Goal: Task Accomplishment & Management: Complete application form

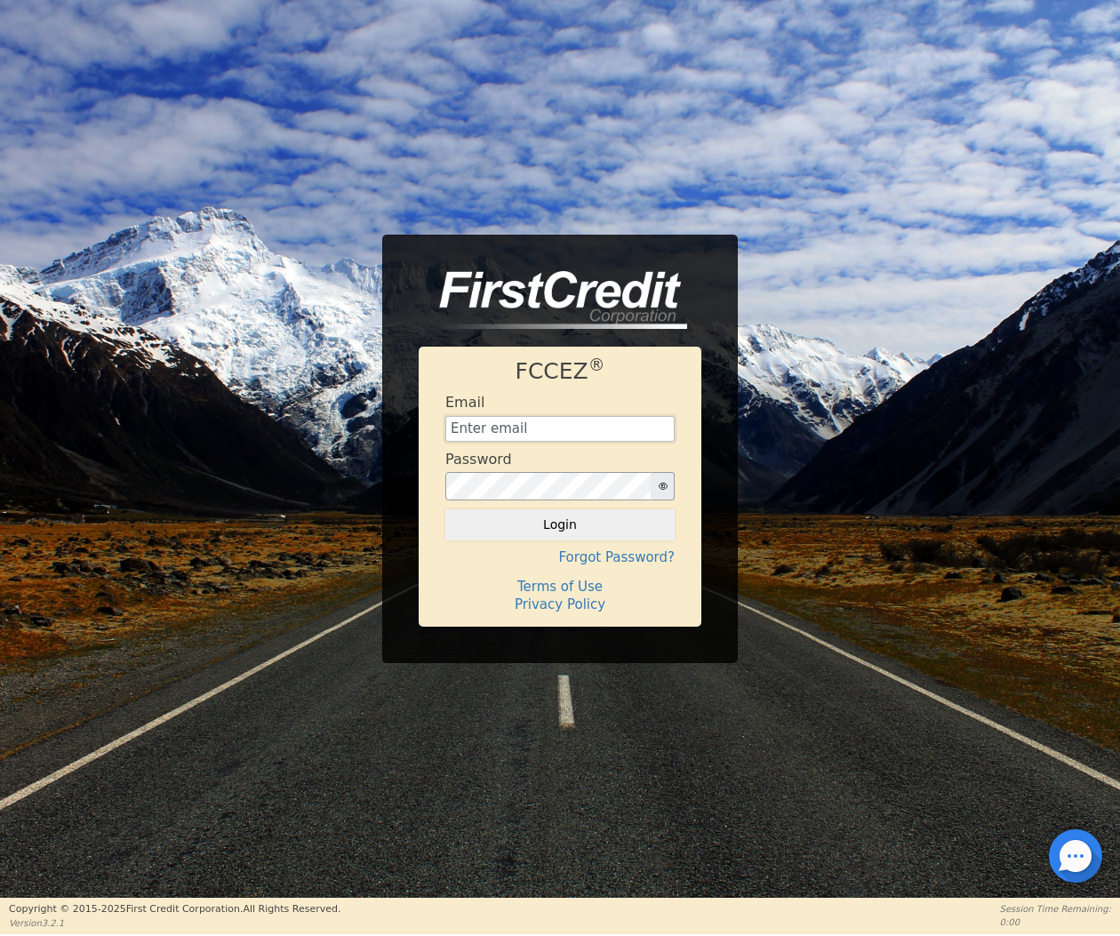
type input "[EMAIL_ADDRESS][DOMAIN_NAME]"
click at [560, 524] on button "Login" at bounding box center [559, 524] width 229 height 30
type input "[EMAIL_ADDRESS][DOMAIN_NAME]"
click at [587, 530] on button "Login" at bounding box center [559, 524] width 229 height 30
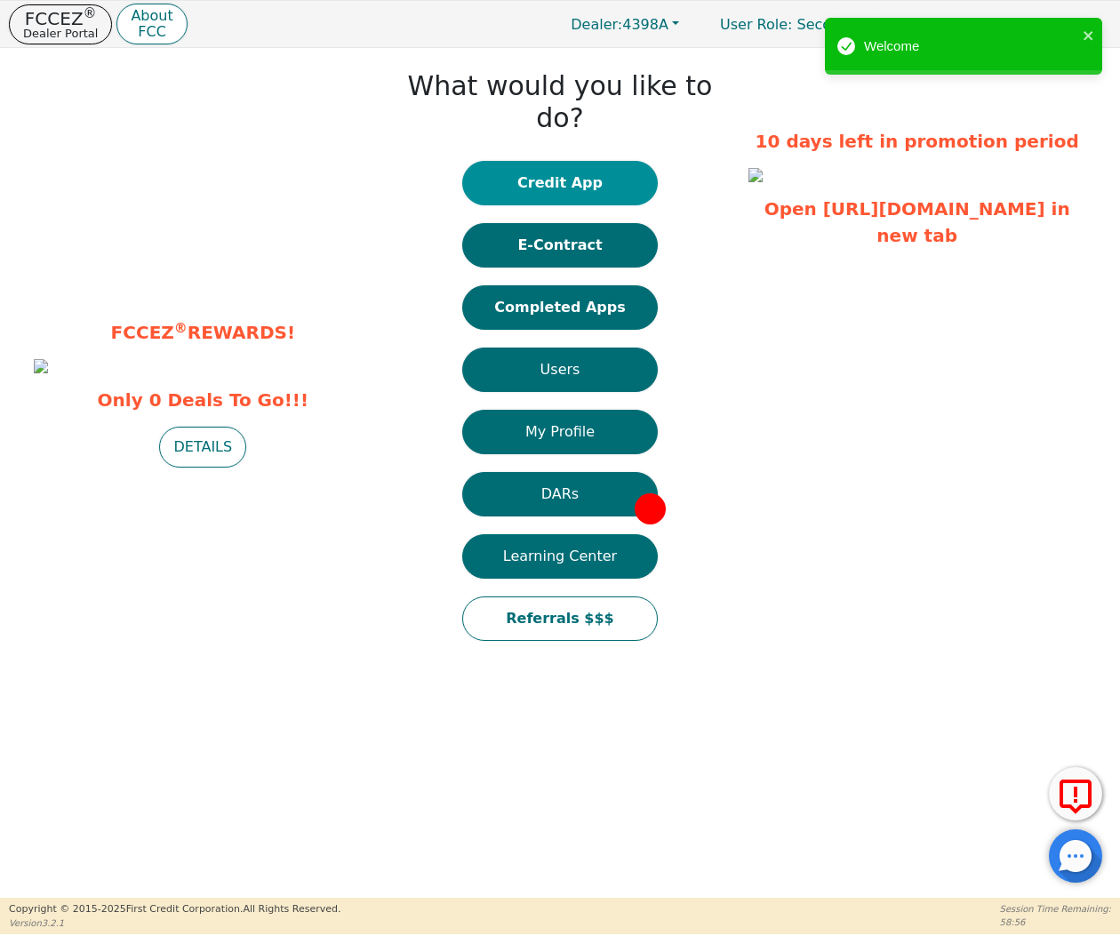
click at [559, 161] on button "Credit App" at bounding box center [560, 183] width 196 height 44
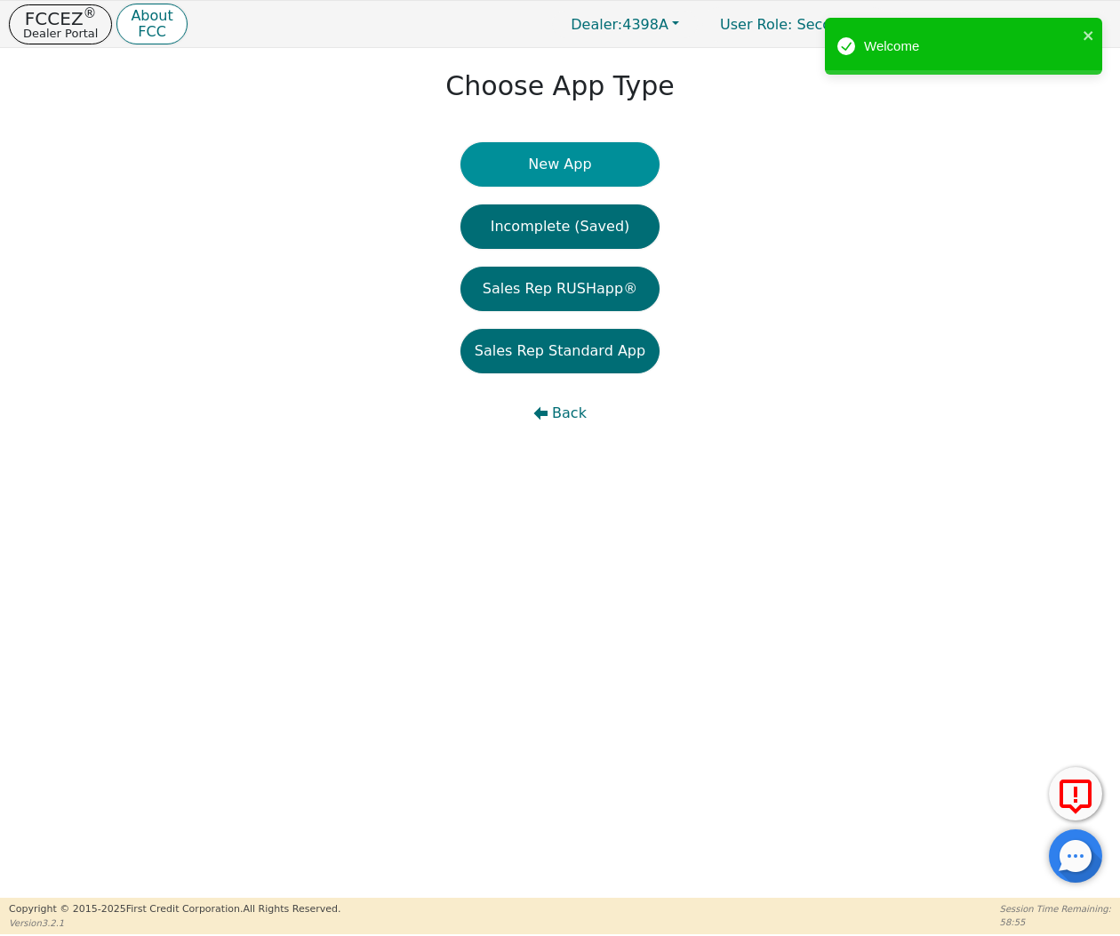
click at [571, 176] on button "New App" at bounding box center [559, 164] width 199 height 44
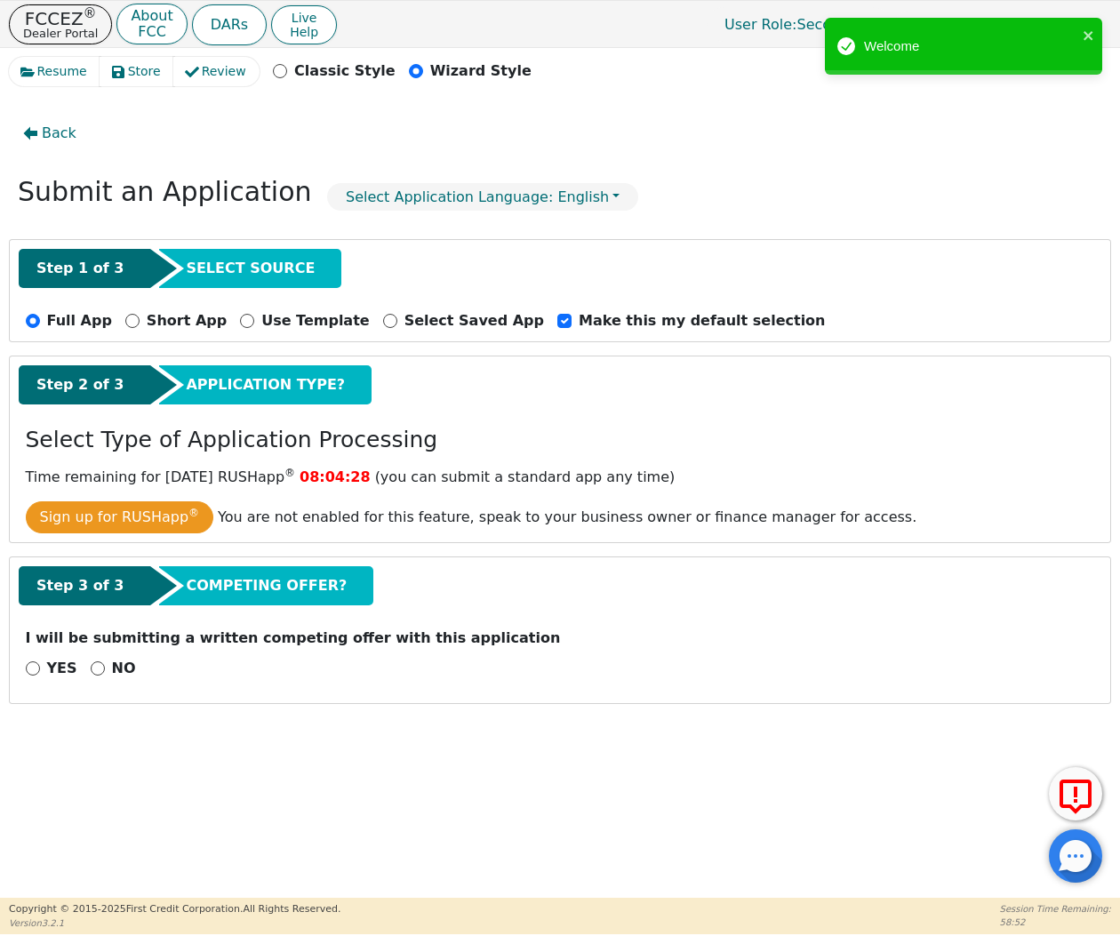
click at [99, 661] on input "NO" at bounding box center [98, 668] width 14 height 14
radio input "true"
click at [130, 694] on button "Next Step" at bounding box center [141, 714] width 231 height 41
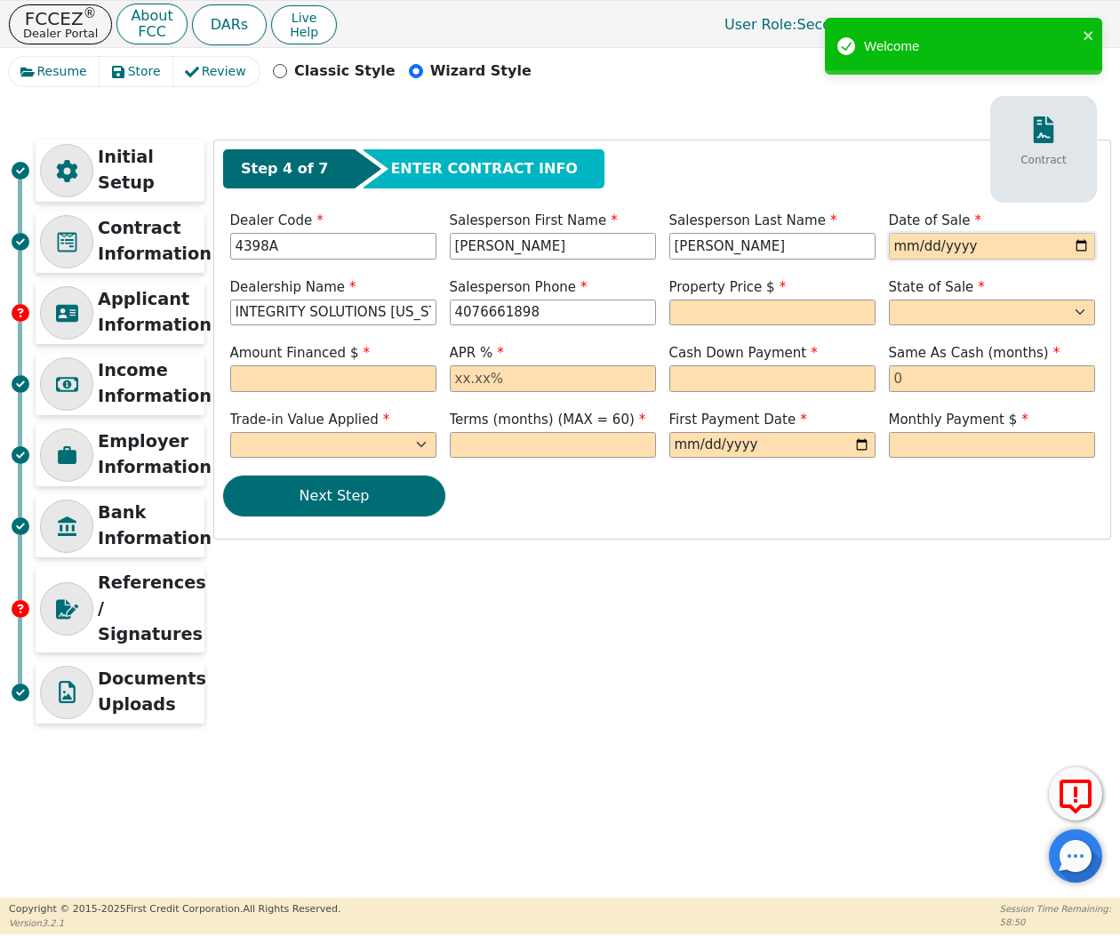
click at [906, 251] on input "date" at bounding box center [992, 246] width 206 height 27
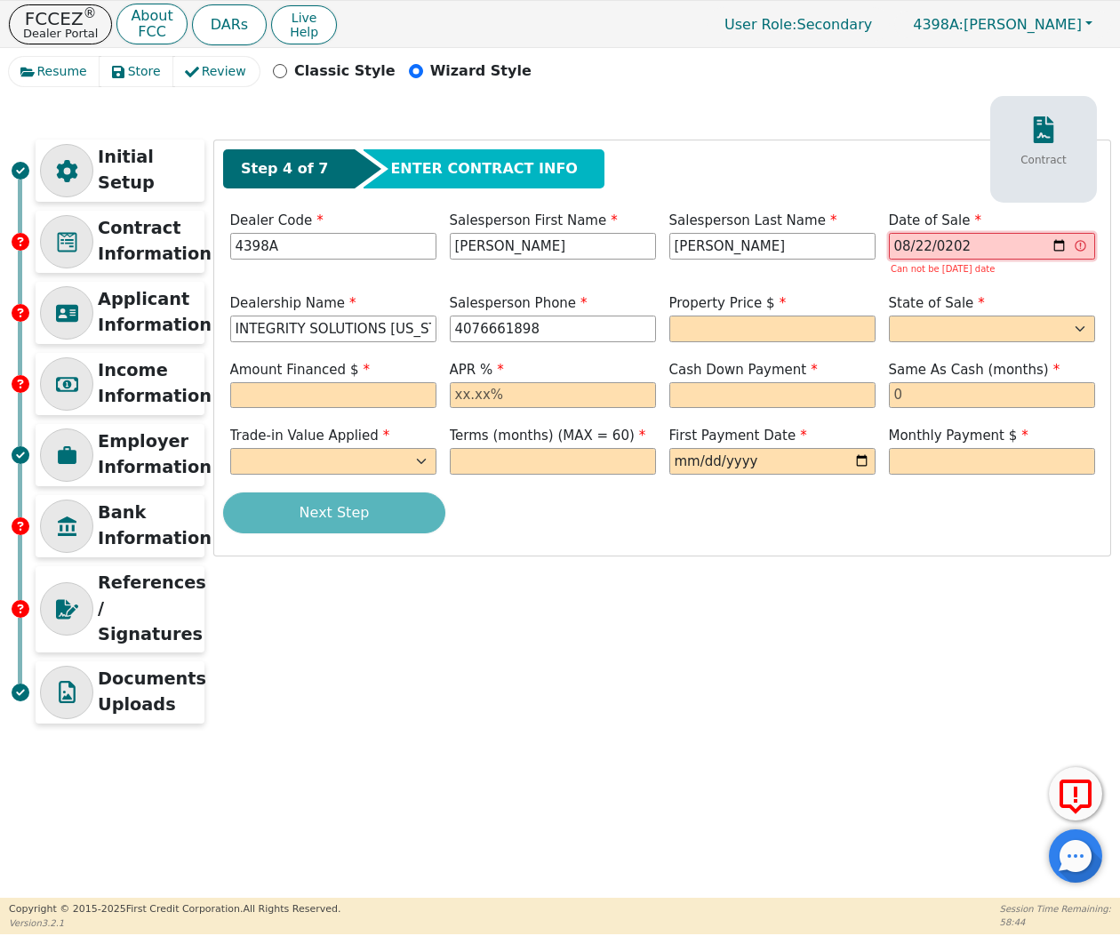
click at [962, 255] on input "0202-08-22" at bounding box center [992, 246] width 206 height 27
type input "2025-08-22"
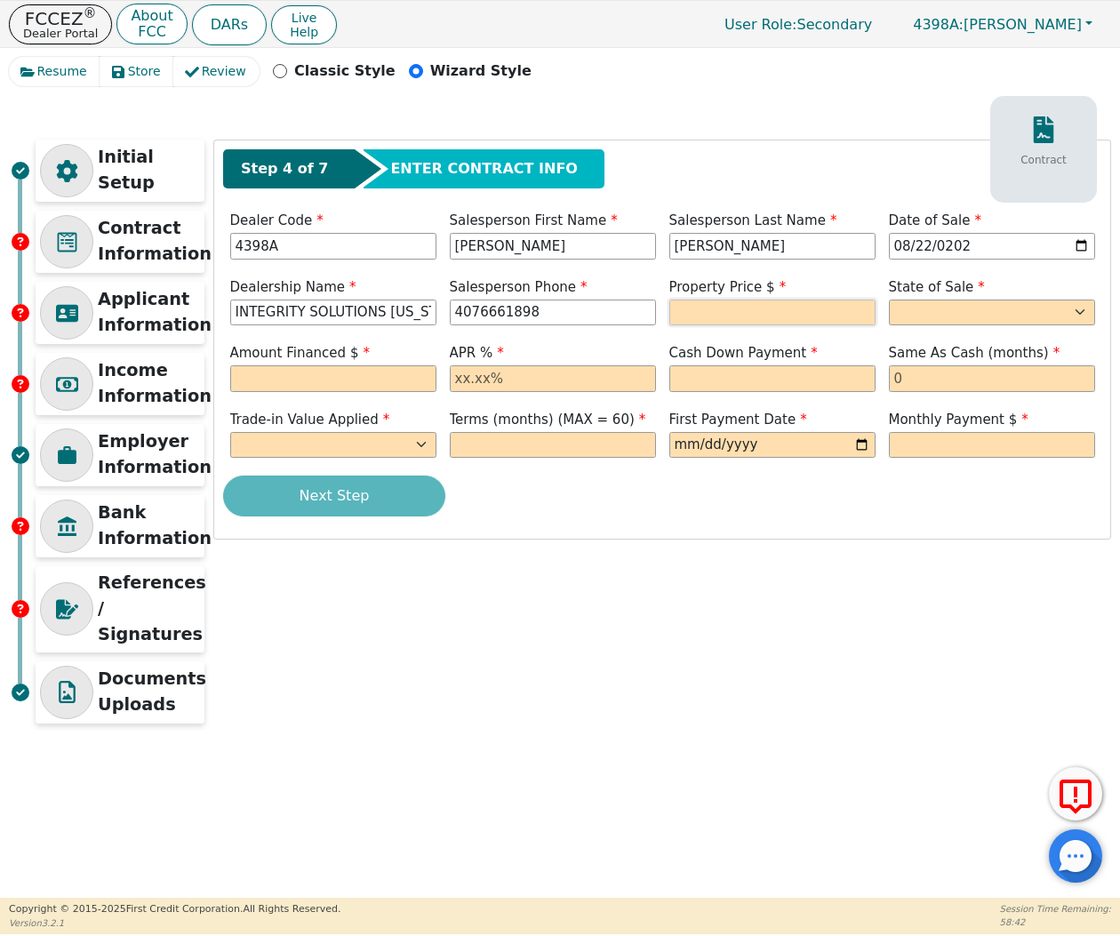
type input "407-666-1898"
type input "7990.00"
select select "FL"
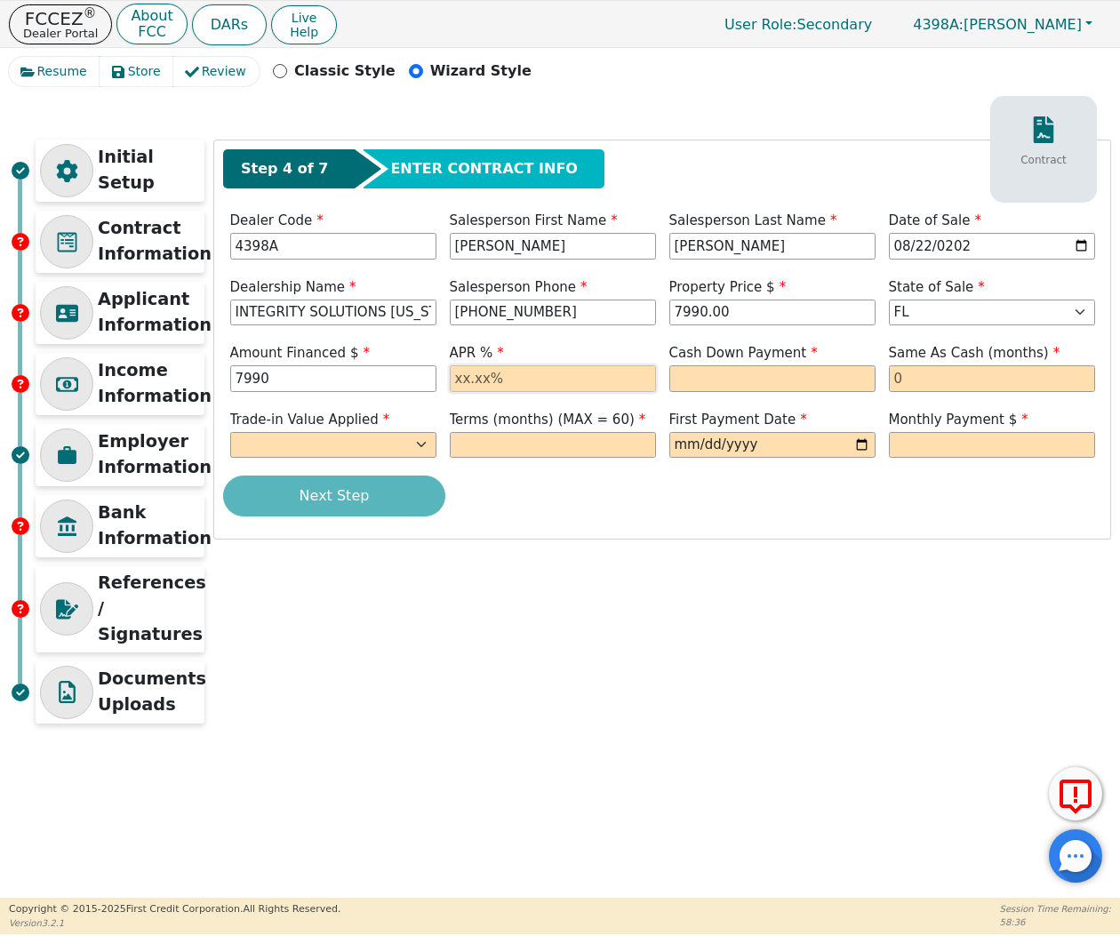
type input "7990.00"
type input "17.99"
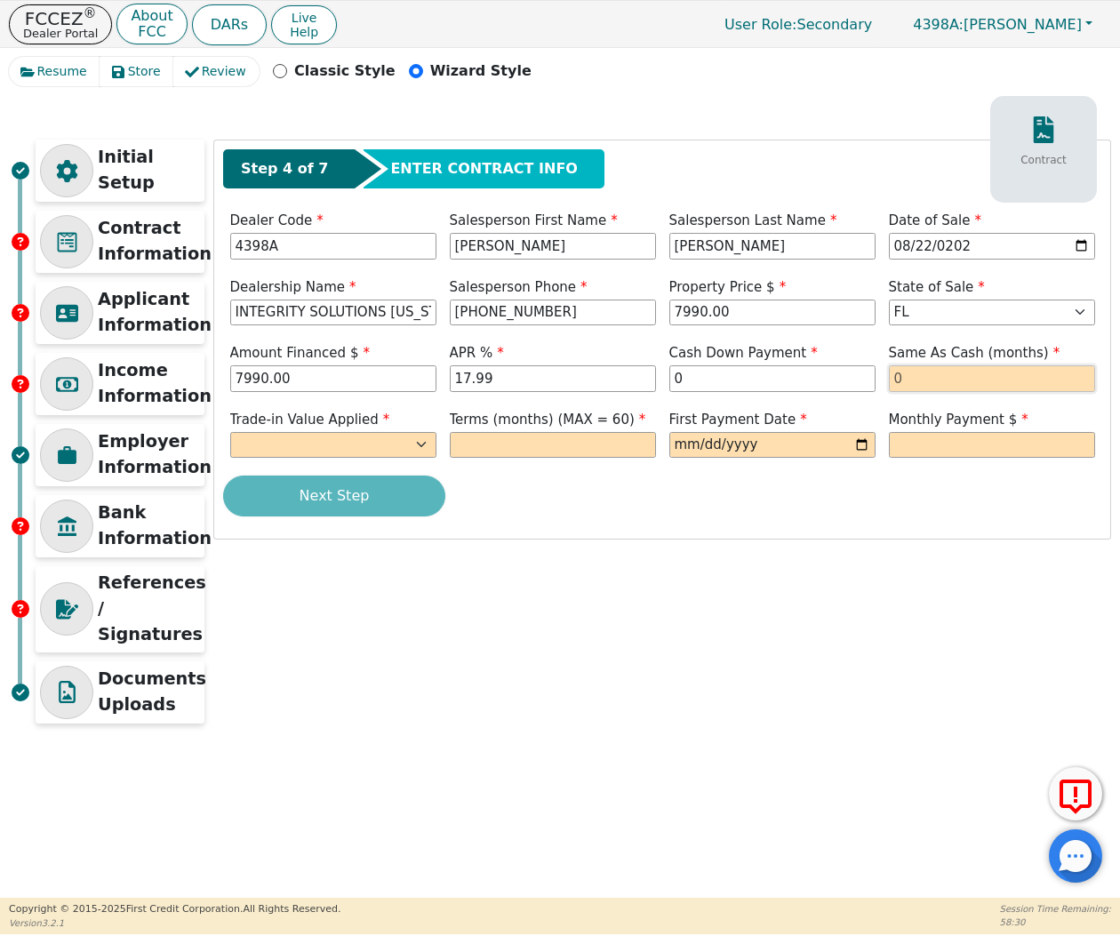
type input "0.00"
type input "0"
select select "n"
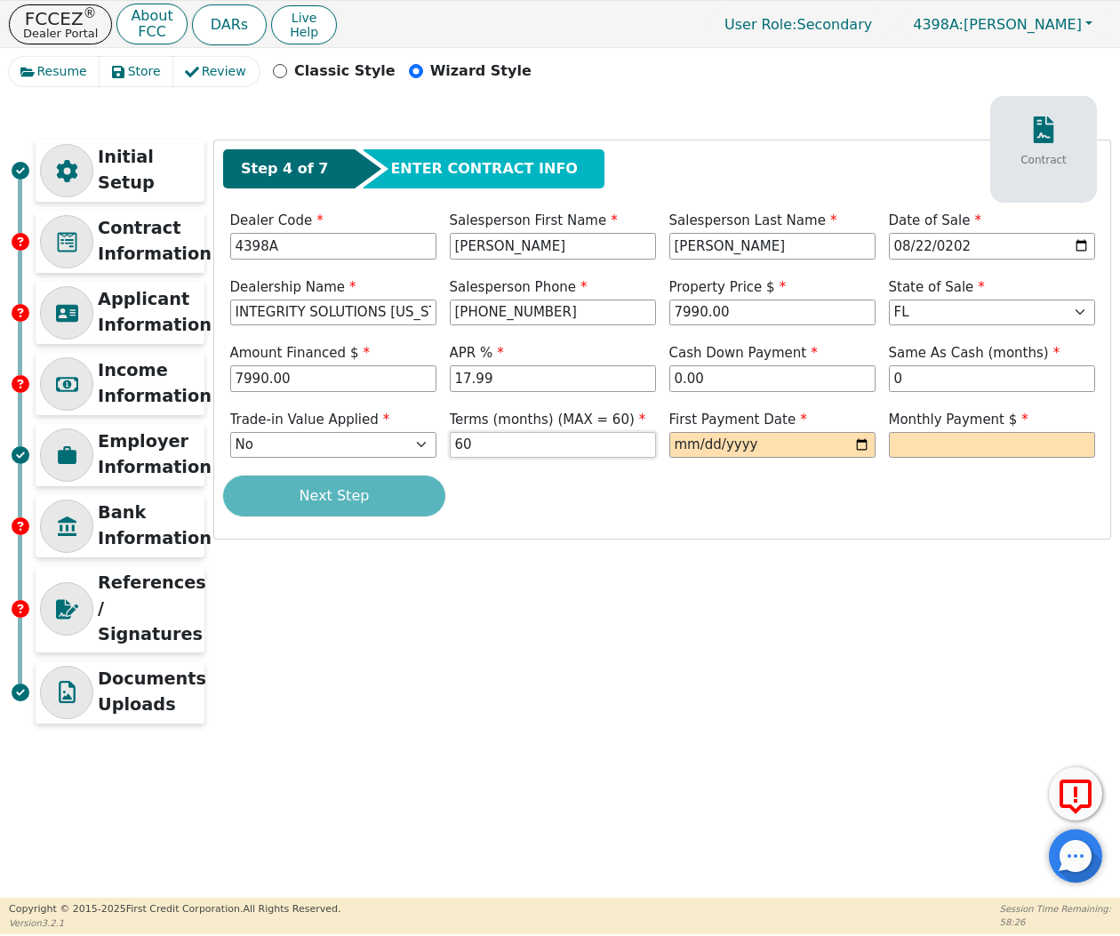
type input "60"
type input "2025-09-22"
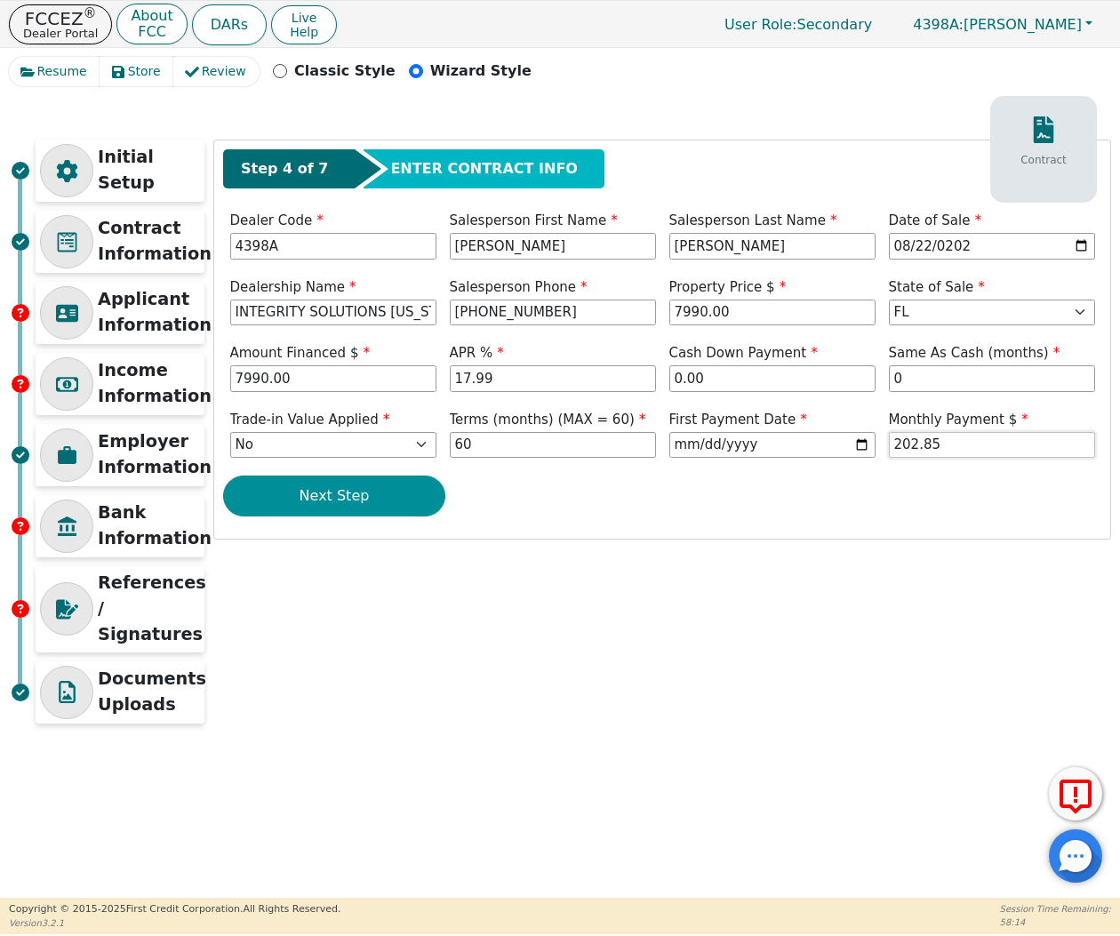
type input "202.85"
click at [343, 492] on button "Next Step" at bounding box center [334, 495] width 222 height 41
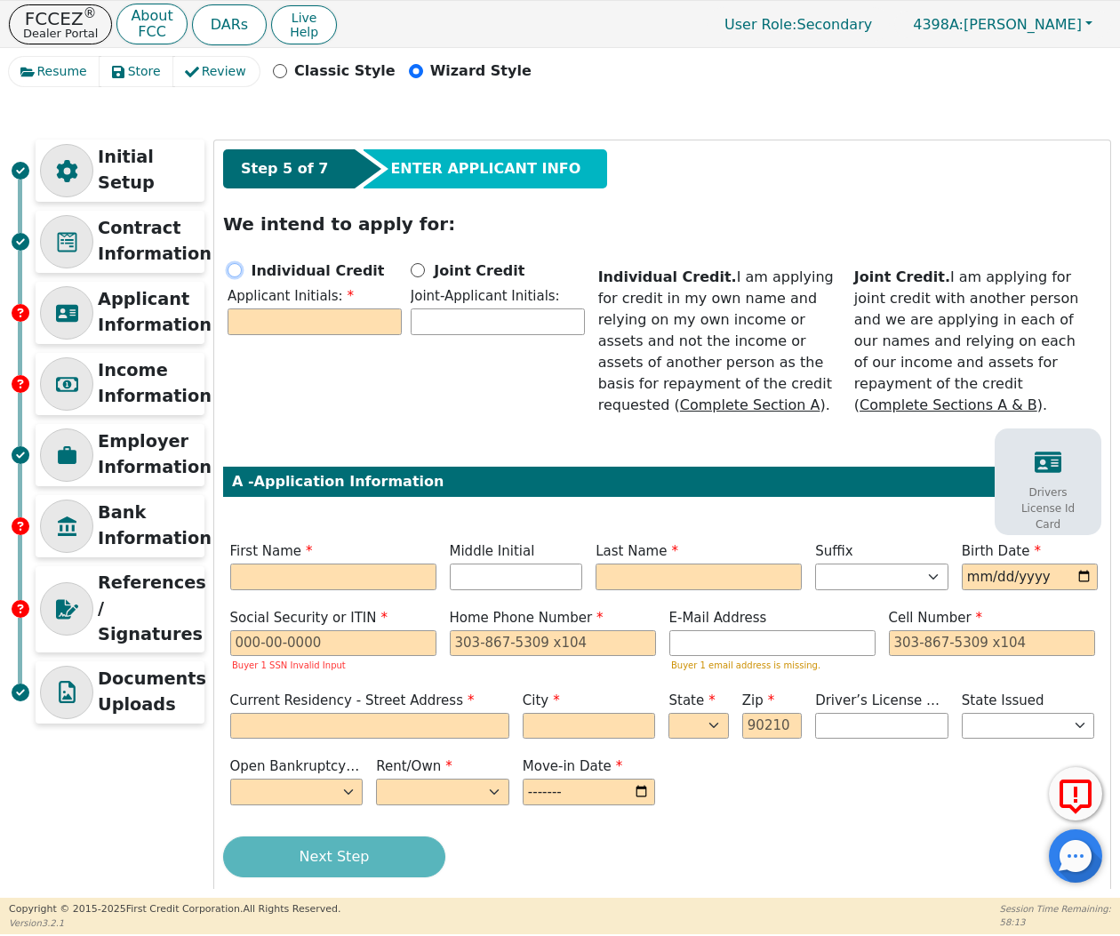
click at [231, 272] on input "Individual Credit" at bounding box center [235, 270] width 14 height 14
radio input "true"
click at [261, 331] on input "text" at bounding box center [315, 321] width 174 height 27
type input "L"
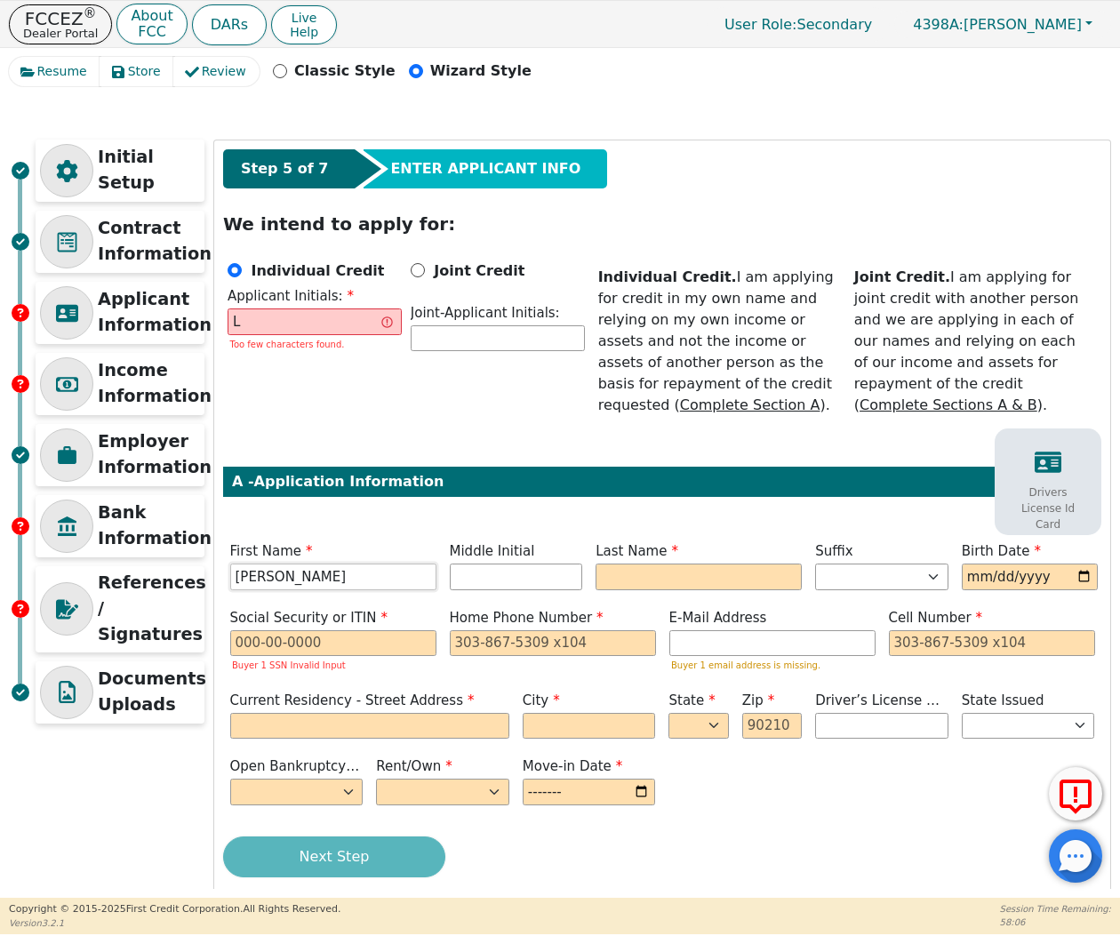
type input "[PERSON_NAME]"
type input "LG"
type input "[PERSON_NAME]"
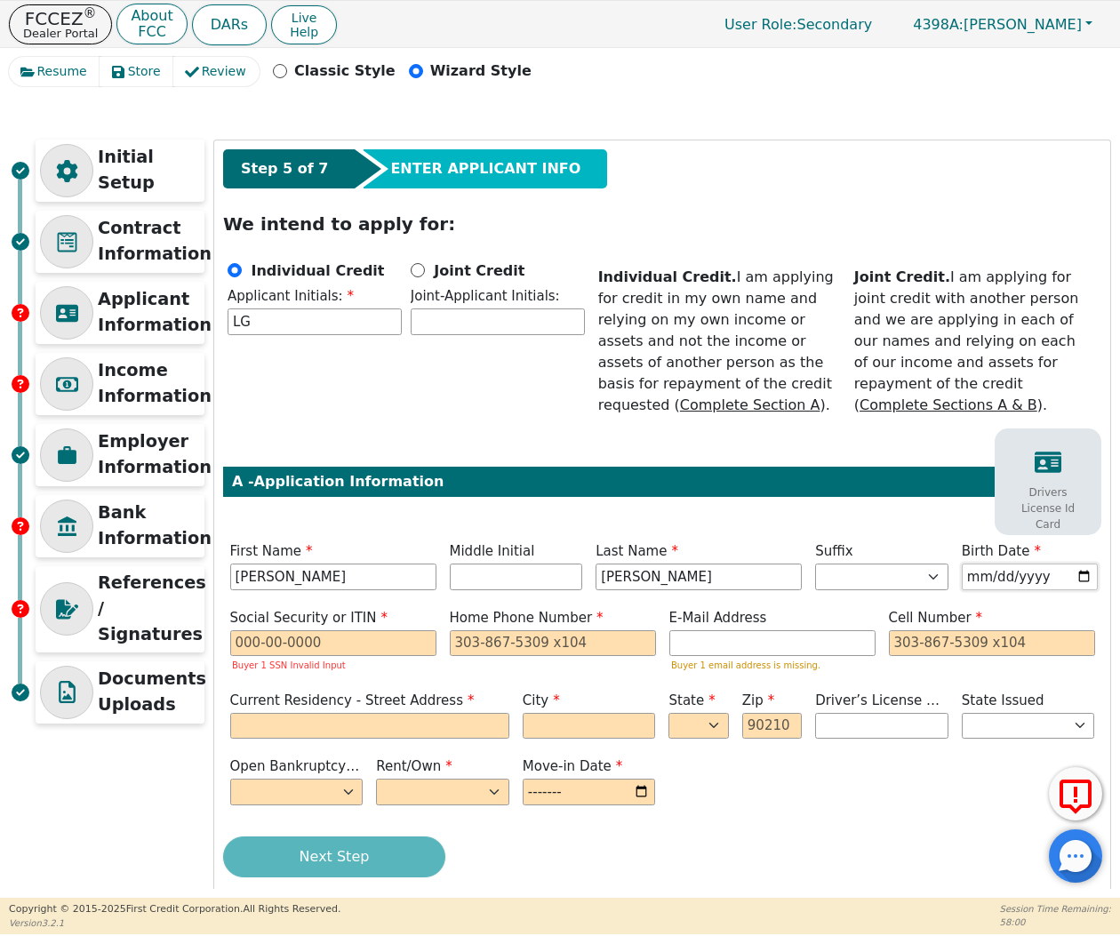
type input "1979-06-14"
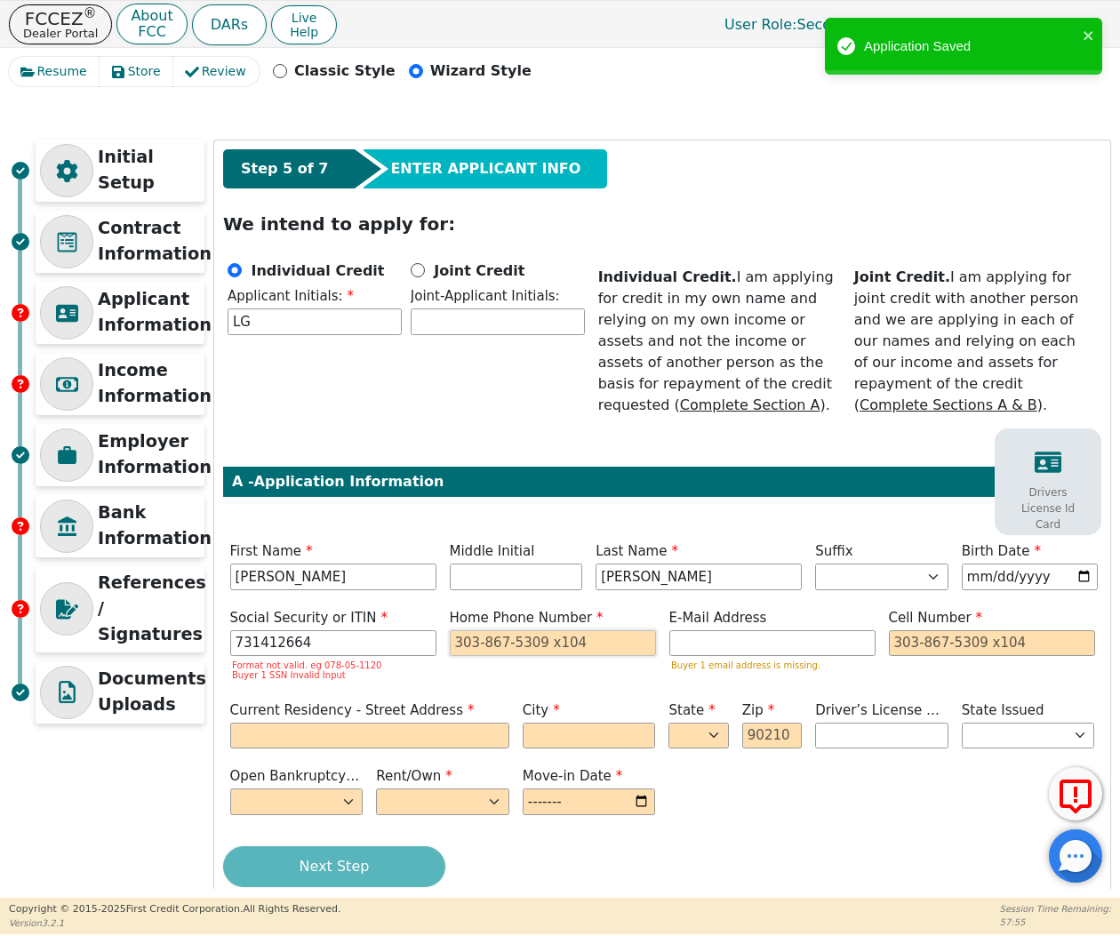
type input "***-**-2664"
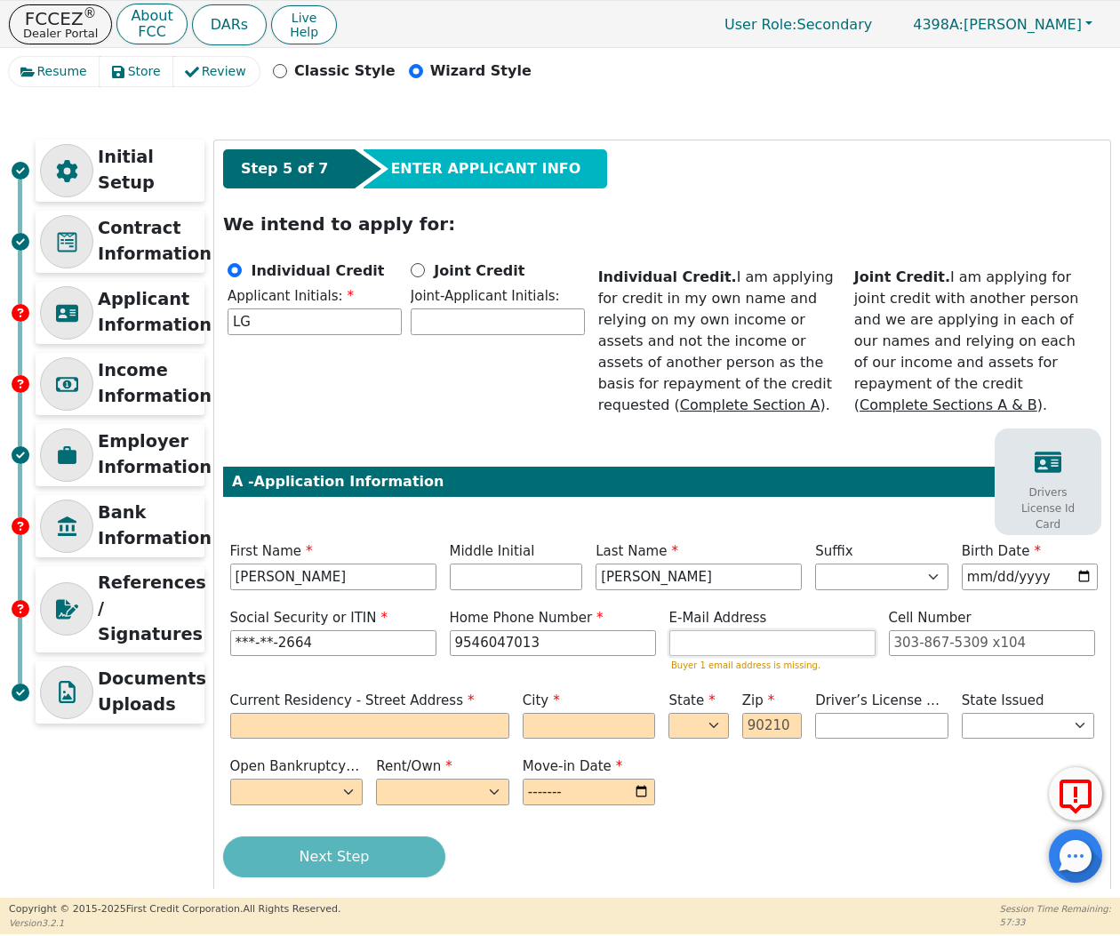
type input "954-604-7013"
paste input "lindsay.garcia@gmail.com"
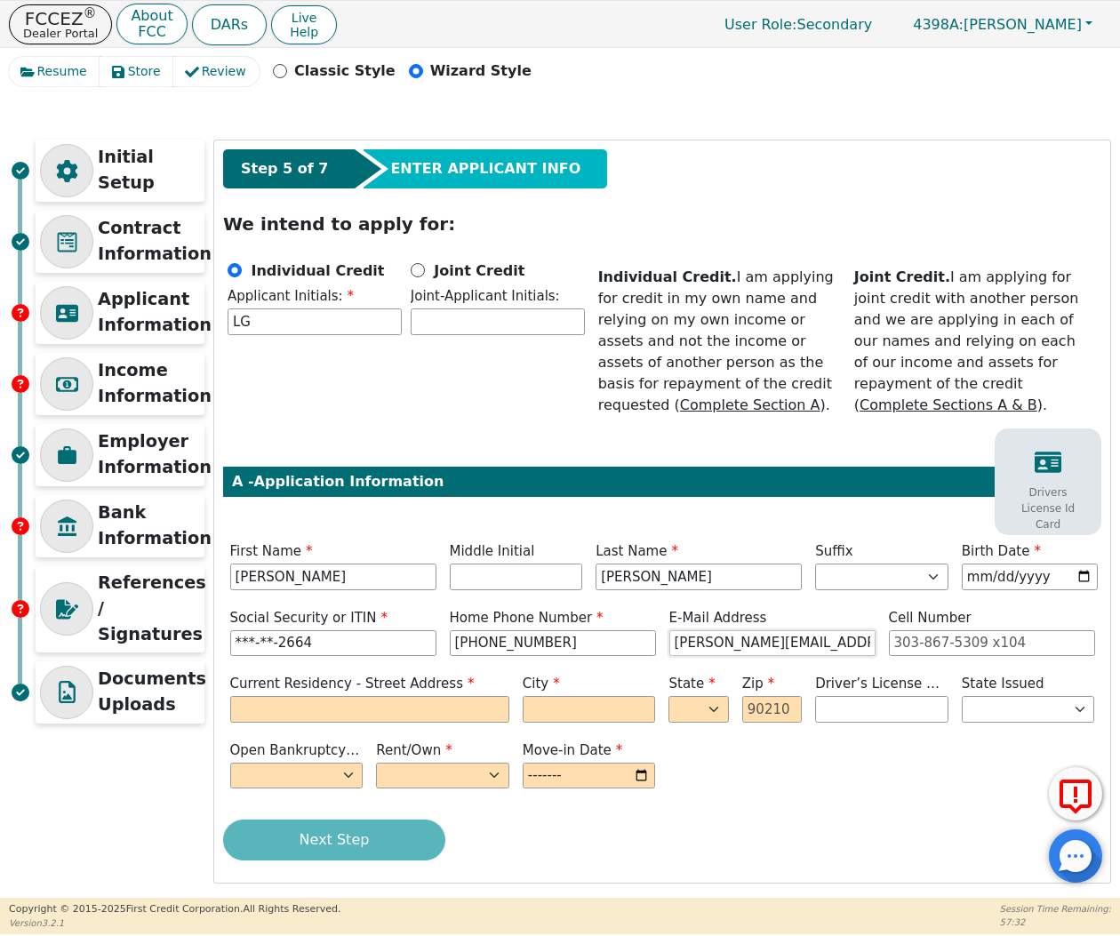
type input "lindsay.garcia@gmail.com"
type input "1486 ZENITH WAY"
type input "WESTON"
select select "FL"
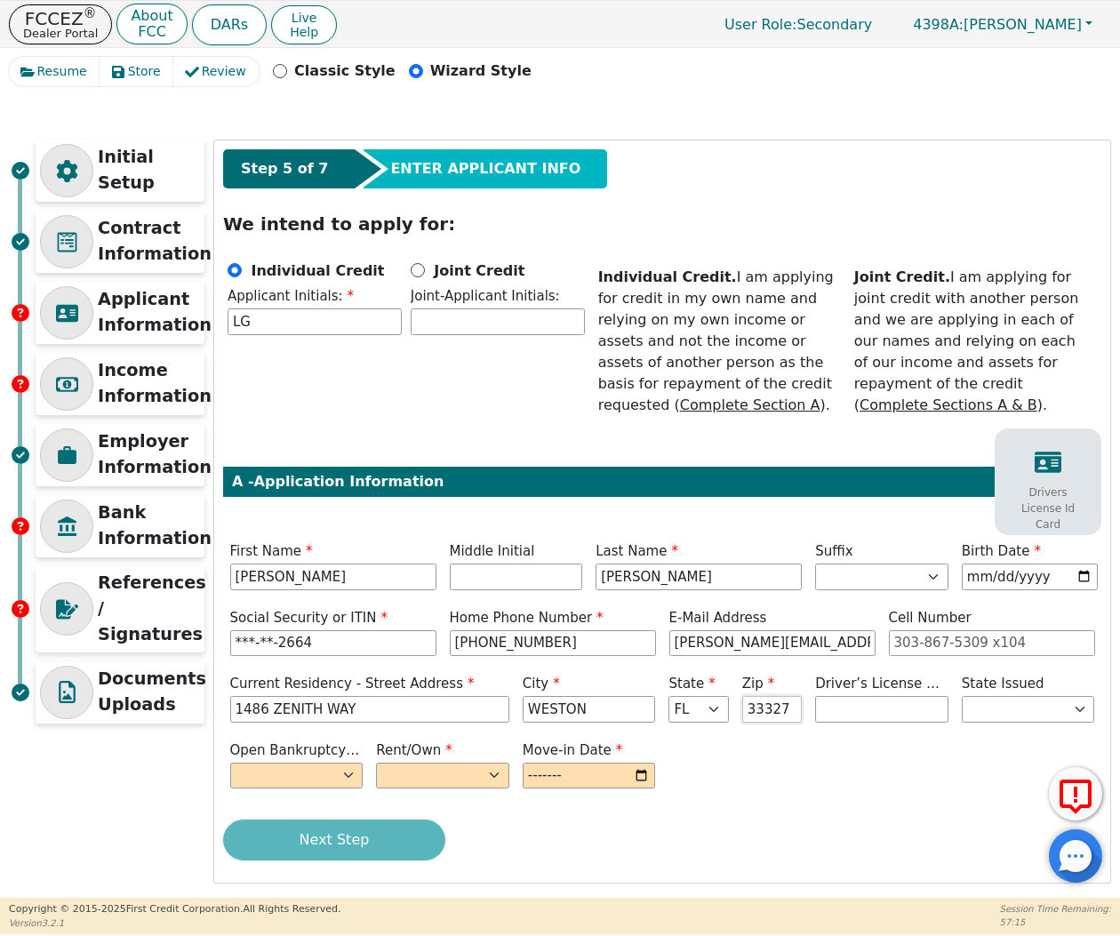
type input "33327"
click at [336, 750] on label "Open Bankruptcy (Y/N)" at bounding box center [296, 750] width 133 height 20
select select "n"
click at [462, 752] on label "Rent/Own" at bounding box center [442, 750] width 133 height 20
select select "Own"
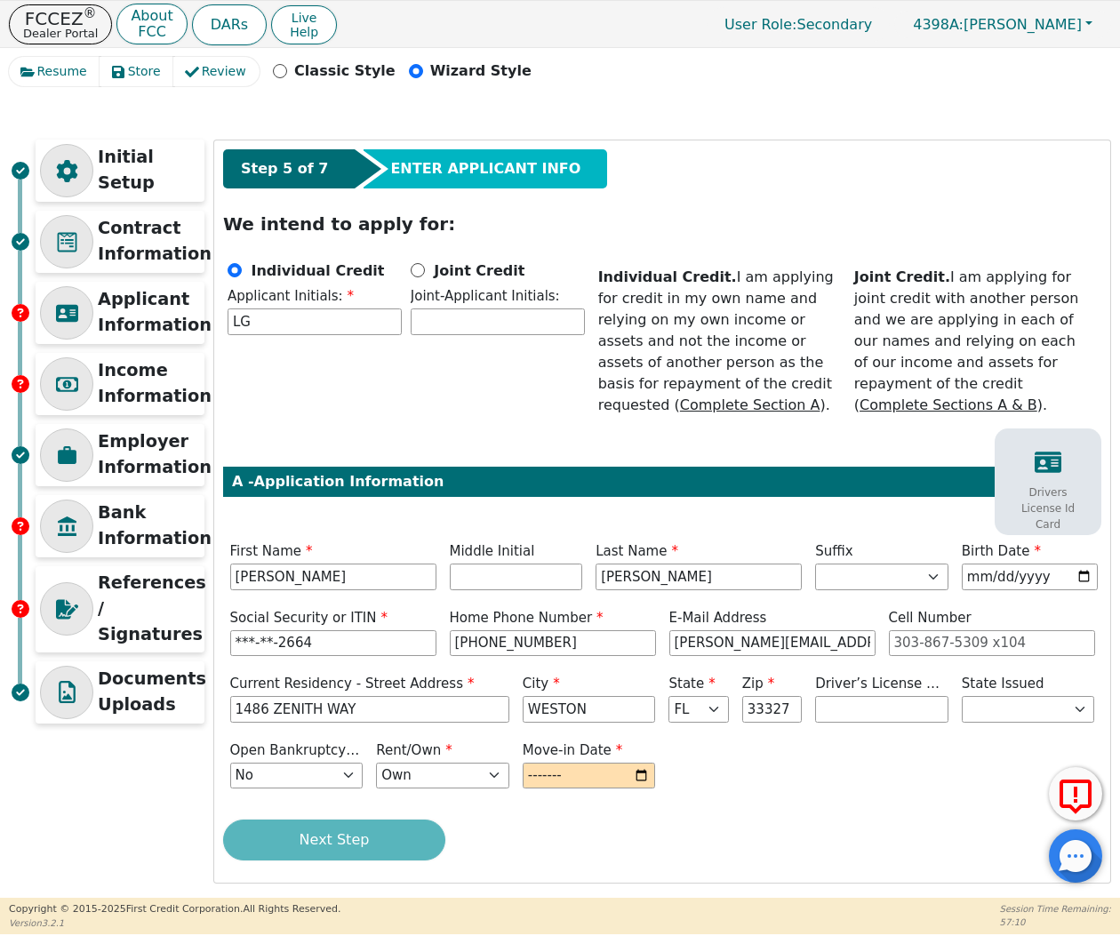
click at [565, 786] on div "Move-in Date" at bounding box center [588, 766] width 147 height 53
click at [561, 786] on input "month" at bounding box center [589, 775] width 133 height 27
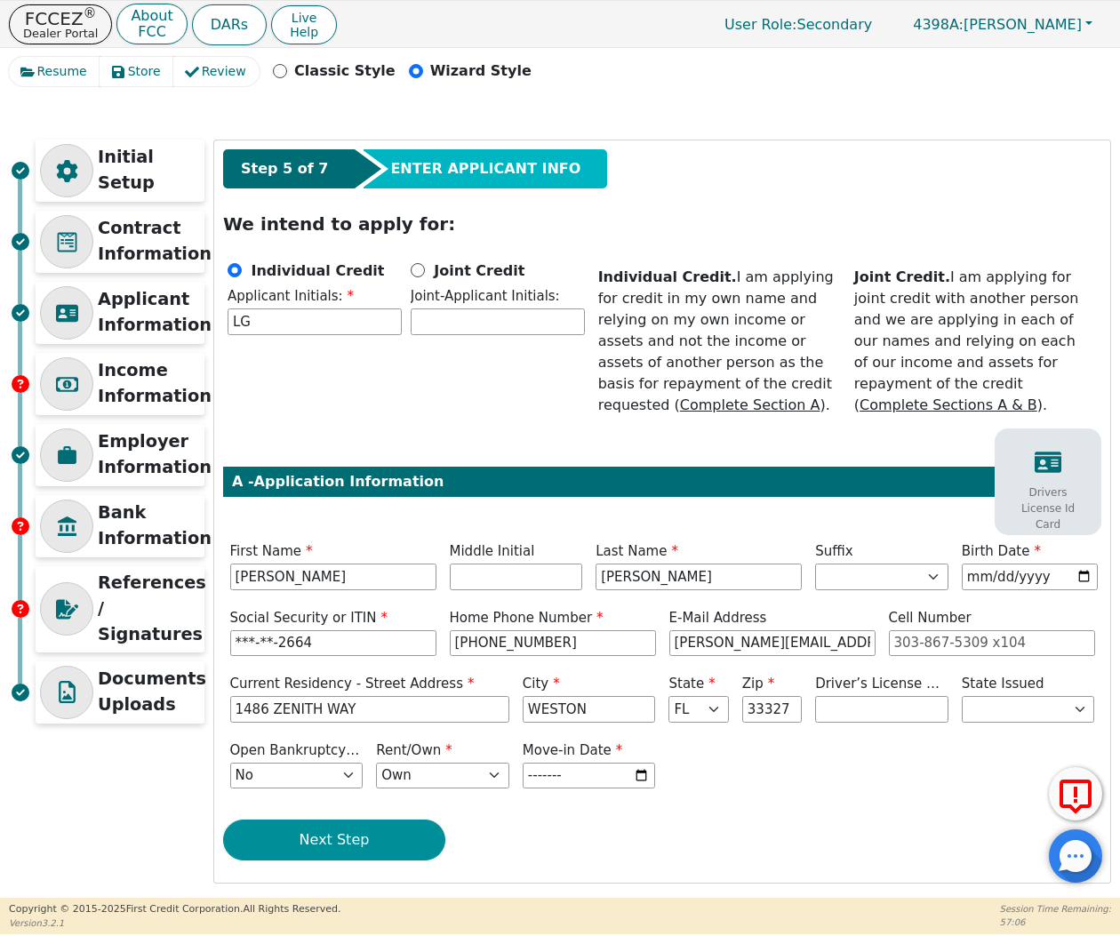
type input "2020-01"
click at [384, 856] on button "Next Step" at bounding box center [334, 839] width 222 height 41
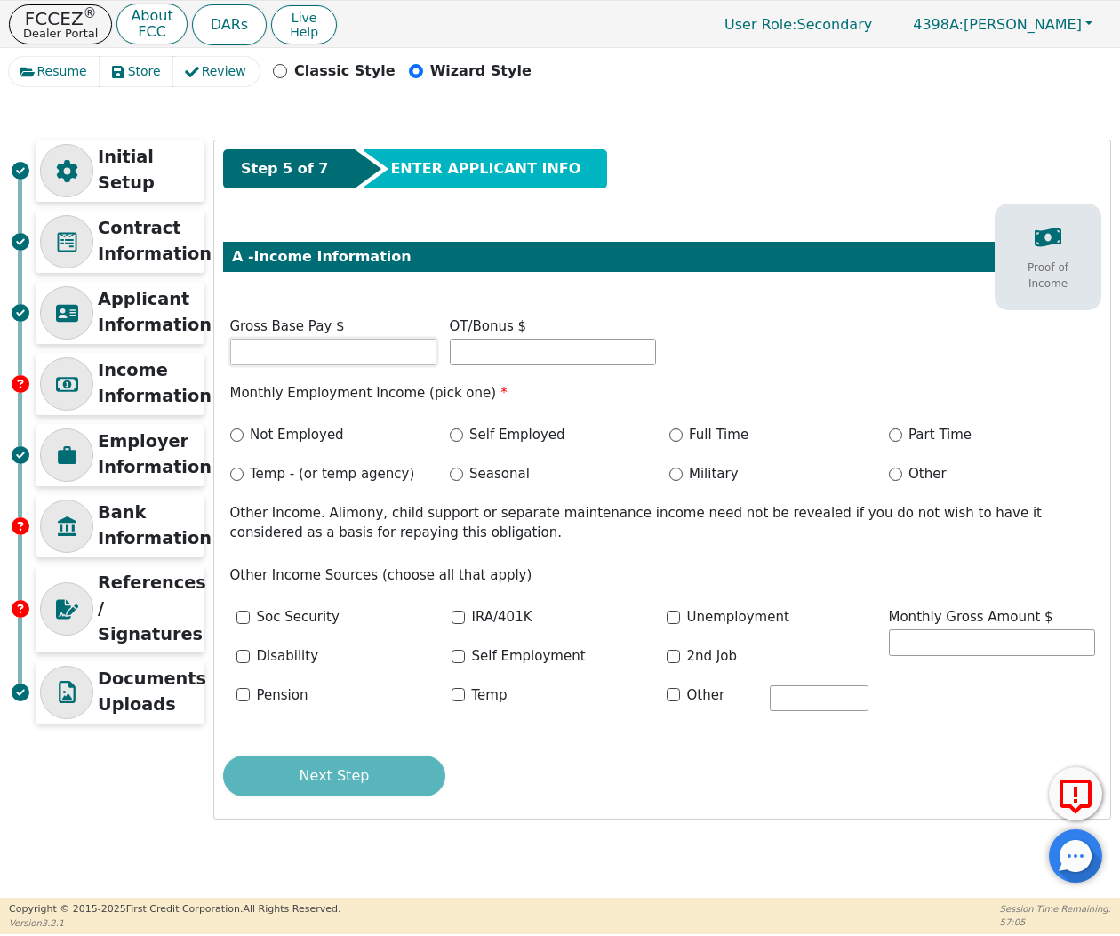
click at [356, 352] on input "text" at bounding box center [333, 352] width 206 height 27
type input "14100.00"
click at [677, 432] on input "Full Time" at bounding box center [675, 434] width 13 height 13
radio input "true"
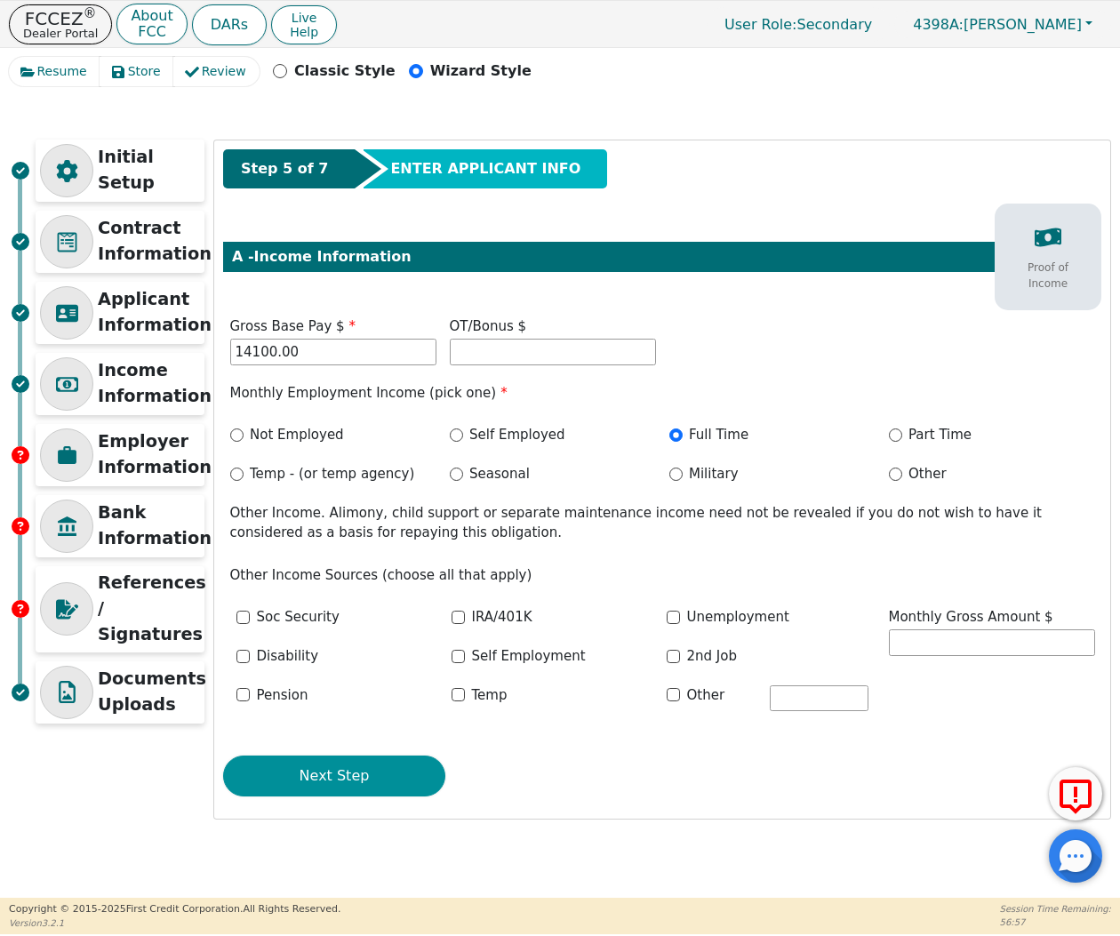
click at [345, 785] on button "Next Step" at bounding box center [334, 775] width 222 height 41
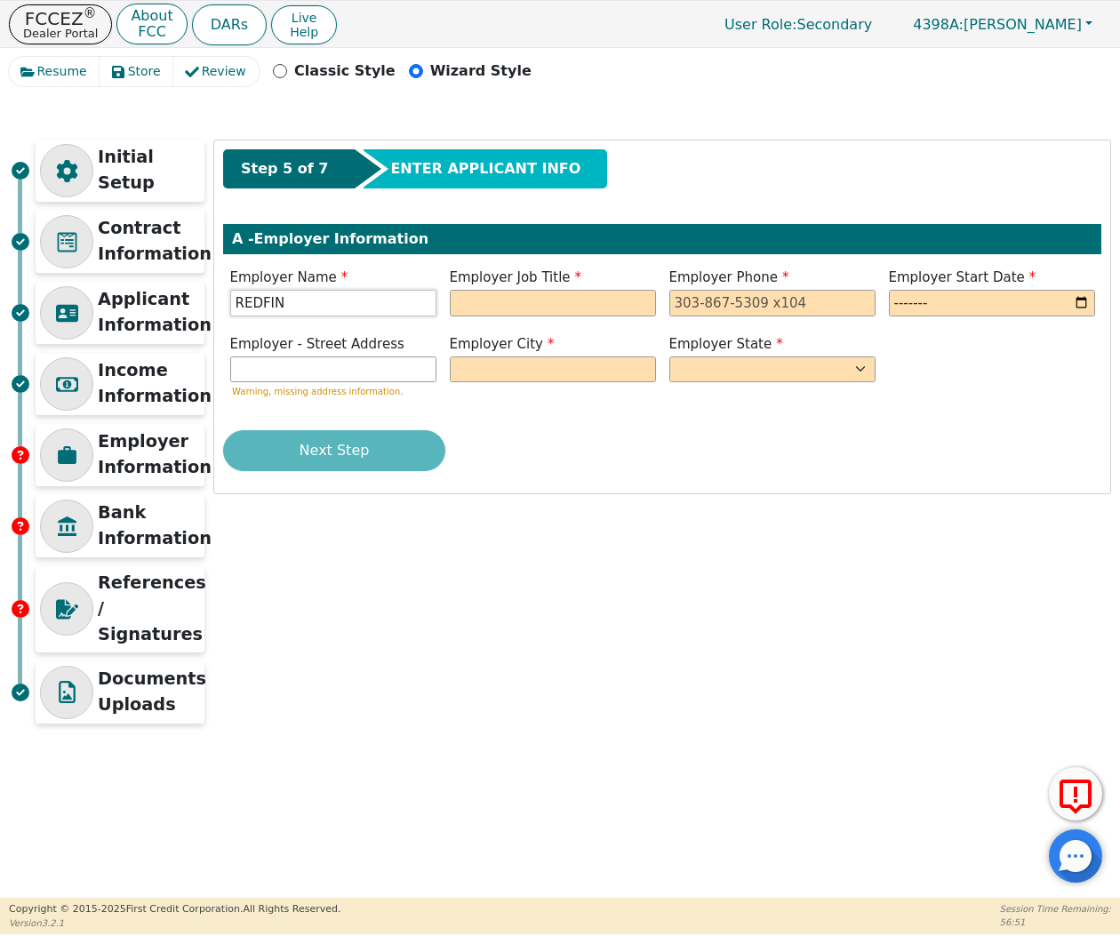
type input "REDFIN"
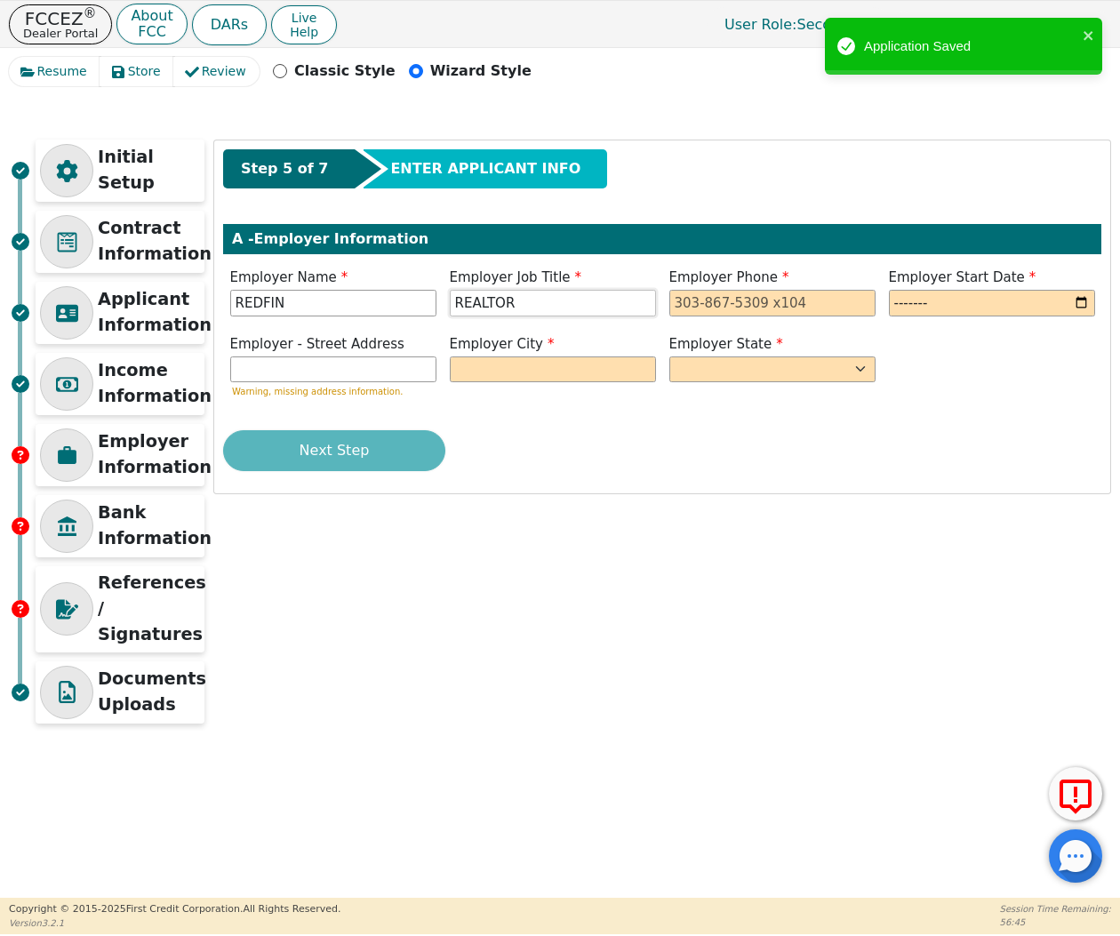
type input "REALTOR"
type input "206-973-7311"
click at [929, 309] on input "month" at bounding box center [992, 303] width 206 height 27
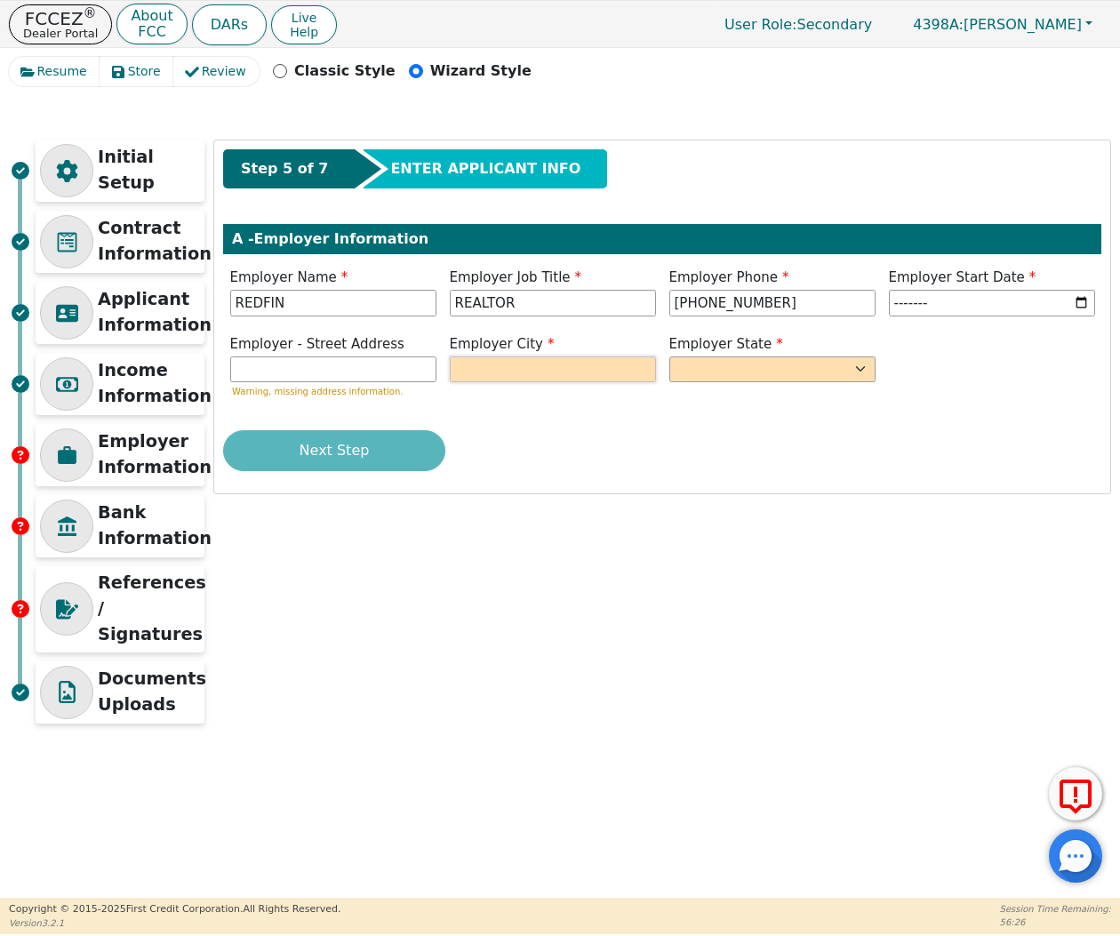
type input "2020-01"
type input "WESTON"
select select "FL"
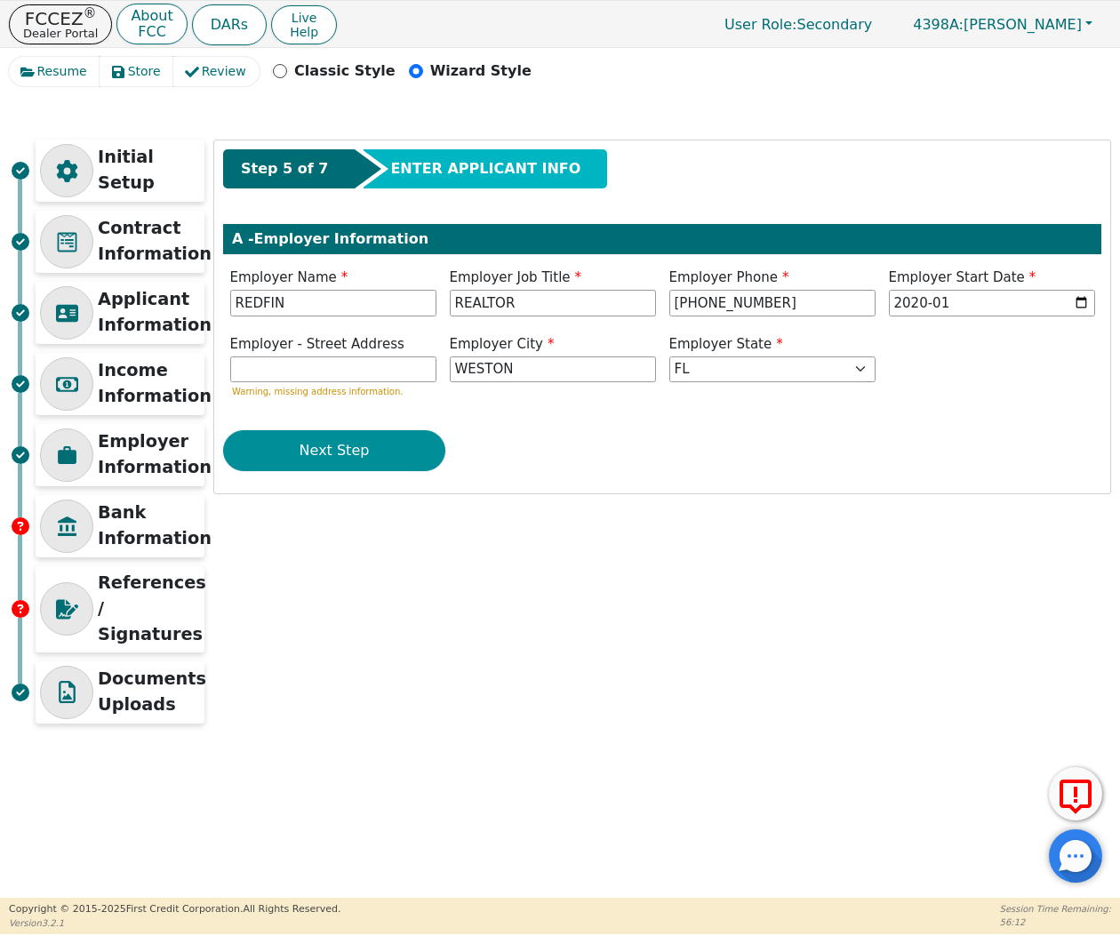
click at [326, 445] on button "Next Step" at bounding box center [334, 450] width 222 height 41
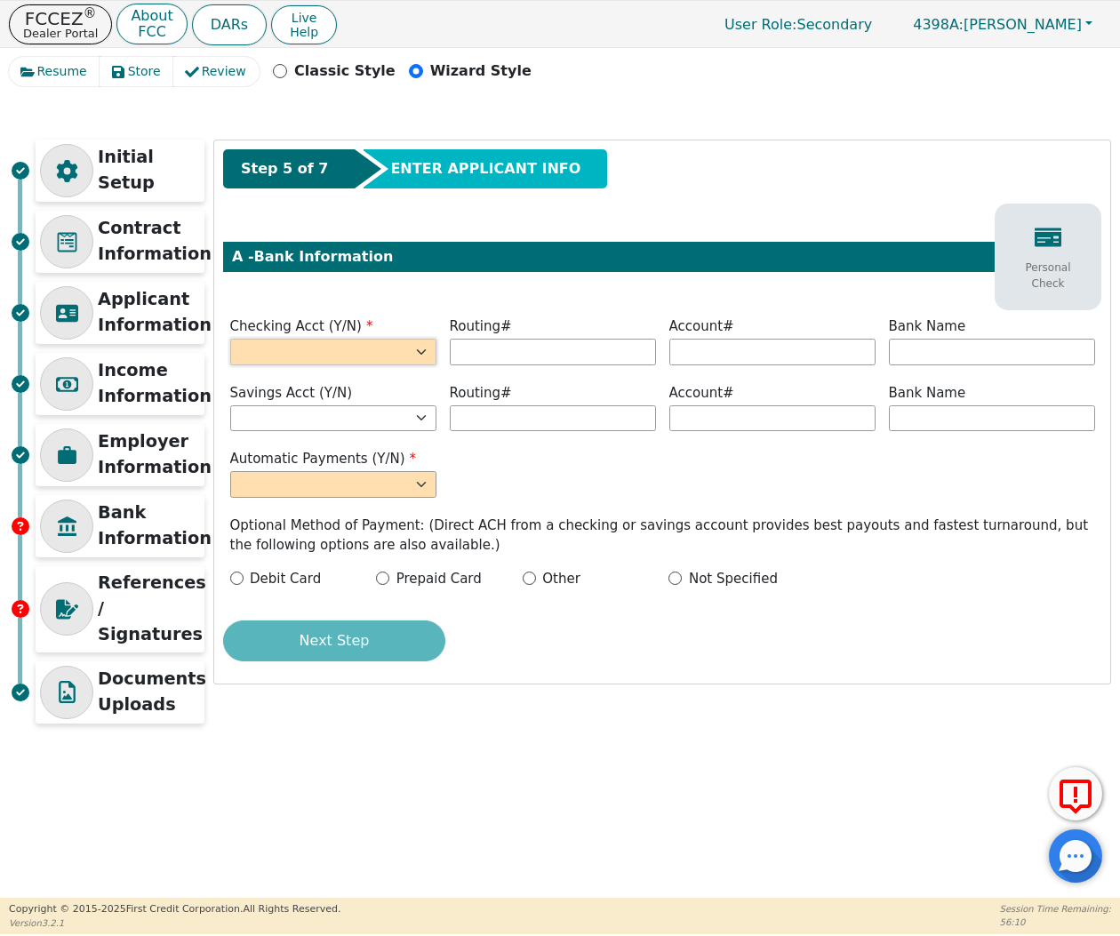
select select "y"
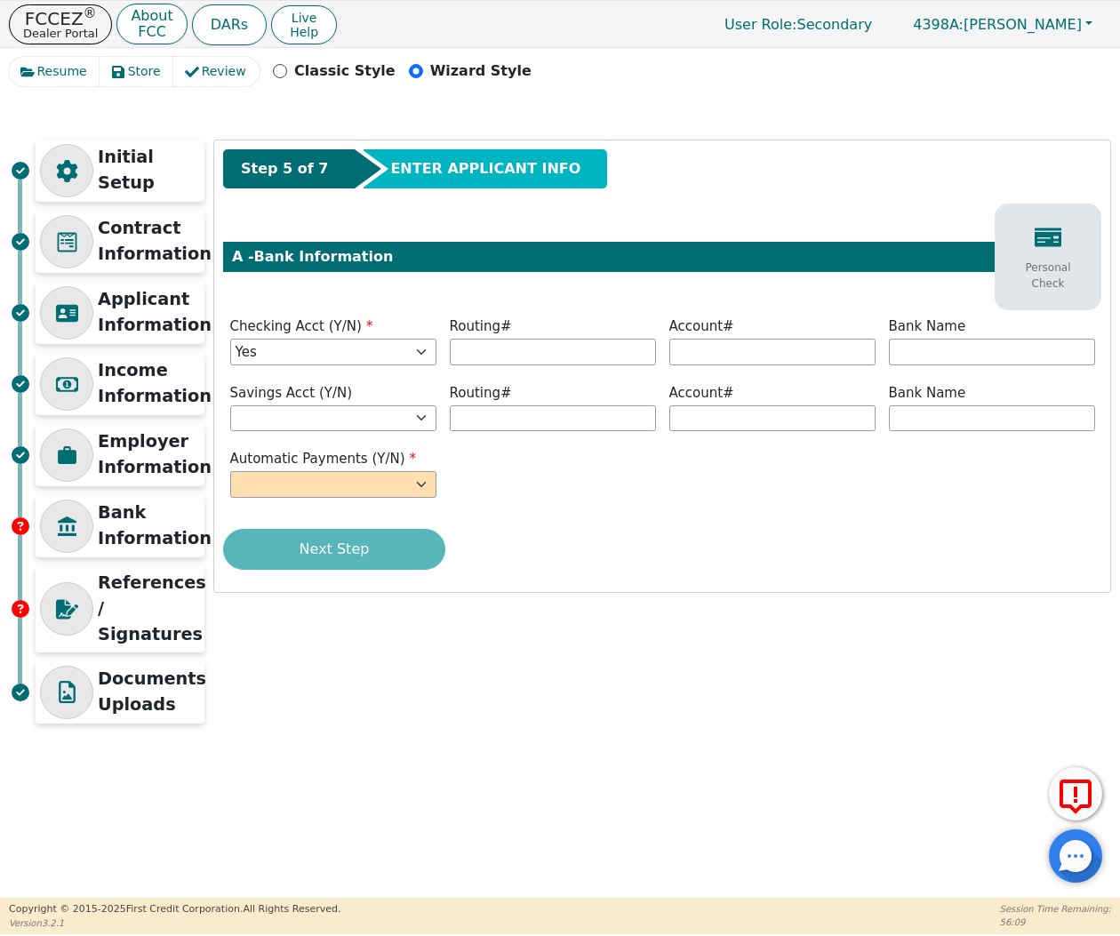
click at [335, 502] on div "Step 5 of 7 ENTER APPLICANT INFO A - Bank Information Personal Check Checking A…" at bounding box center [662, 365] width 896 height 451
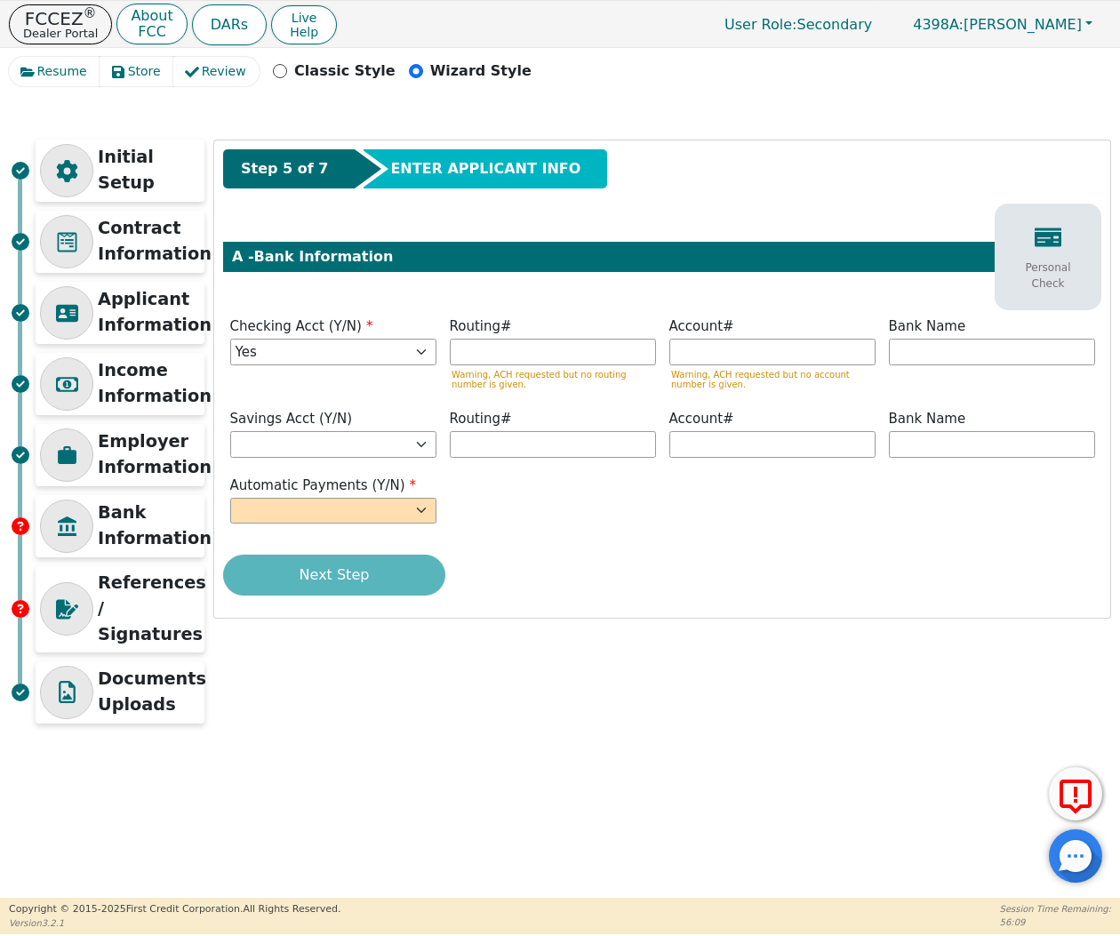
click at [335, 486] on span "Automatic Payments (Y/N)" at bounding box center [323, 485] width 187 height 16
select select "y"
click at [628, 324] on label "Routing#" at bounding box center [553, 326] width 206 height 20
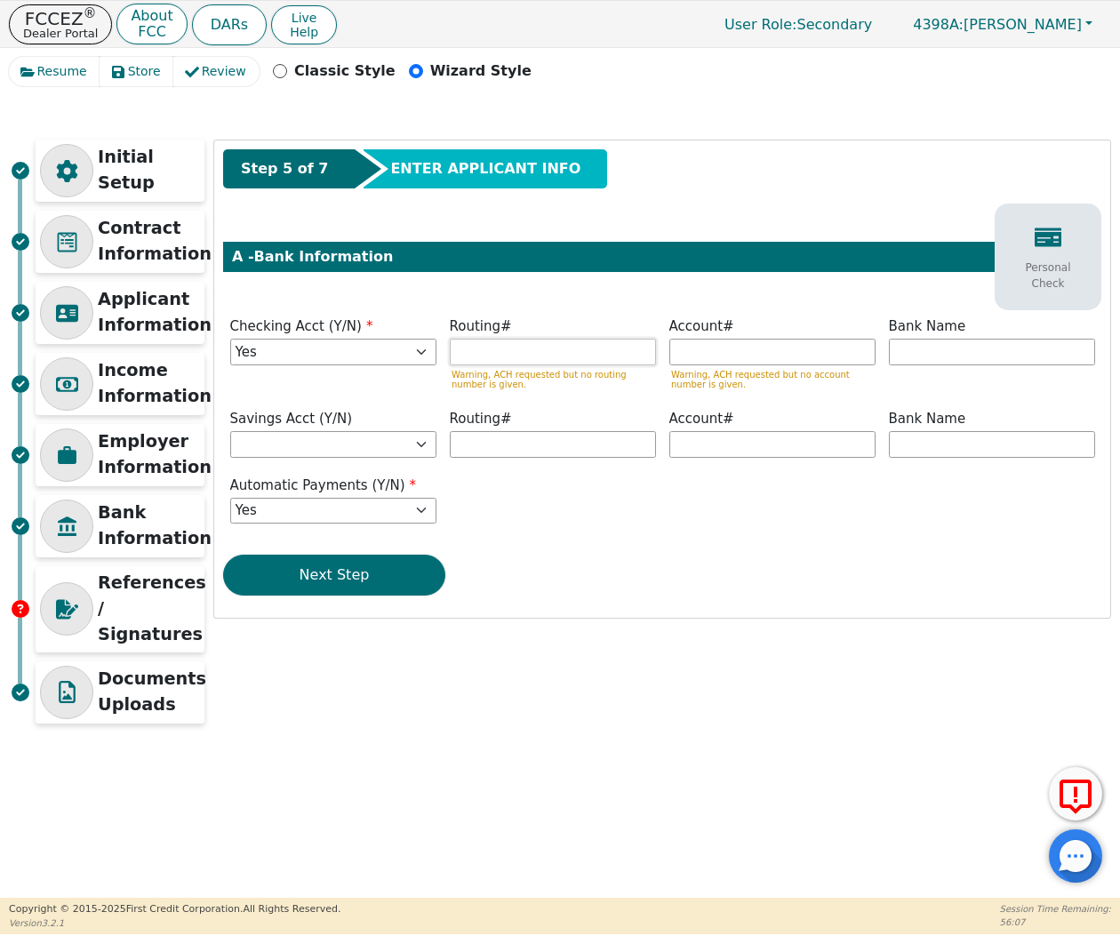
click at [605, 351] on input "text" at bounding box center [553, 352] width 206 height 27
type input "*********"
click at [791, 356] on input "text" at bounding box center [772, 352] width 206 height 27
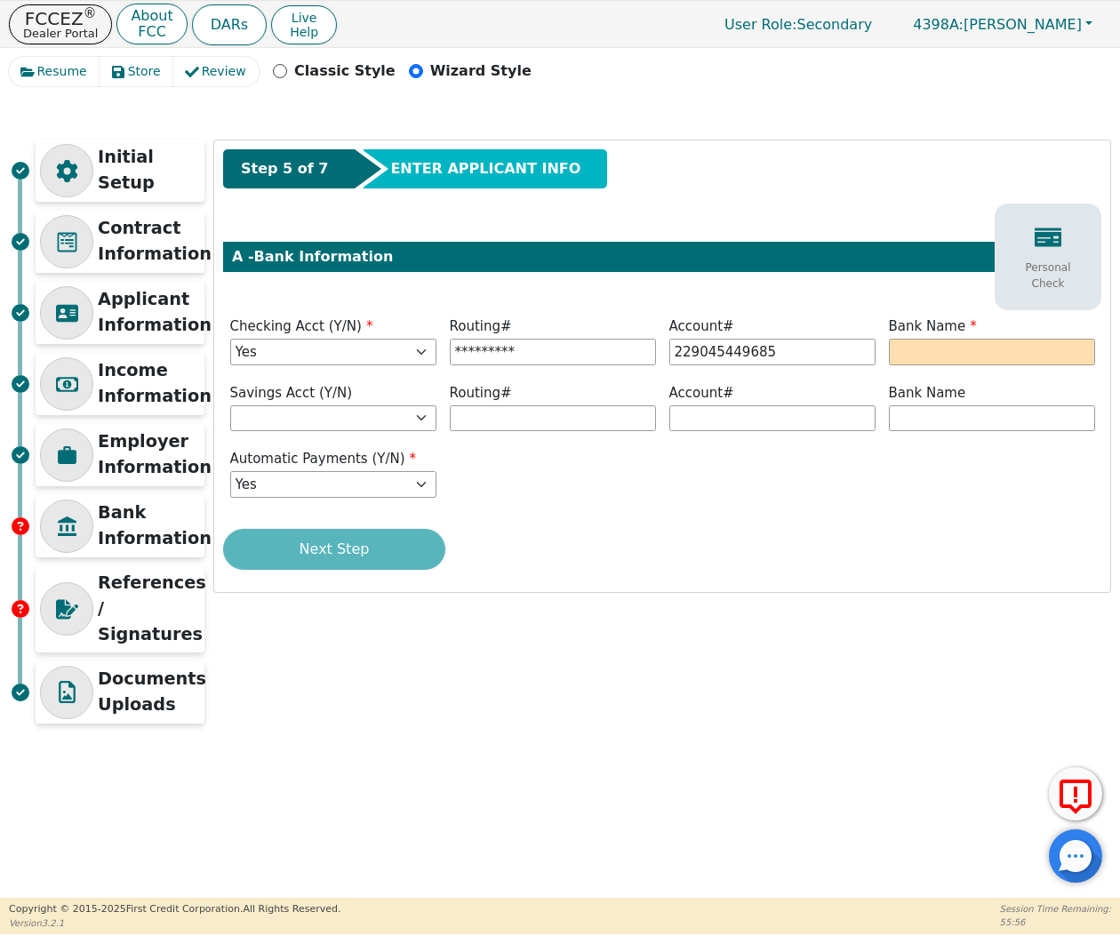
type input "**********"
click at [1006, 365] on div "Bank Name" at bounding box center [992, 342] width 220 height 53
click at [1006, 349] on input "text" at bounding box center [992, 352] width 206 height 27
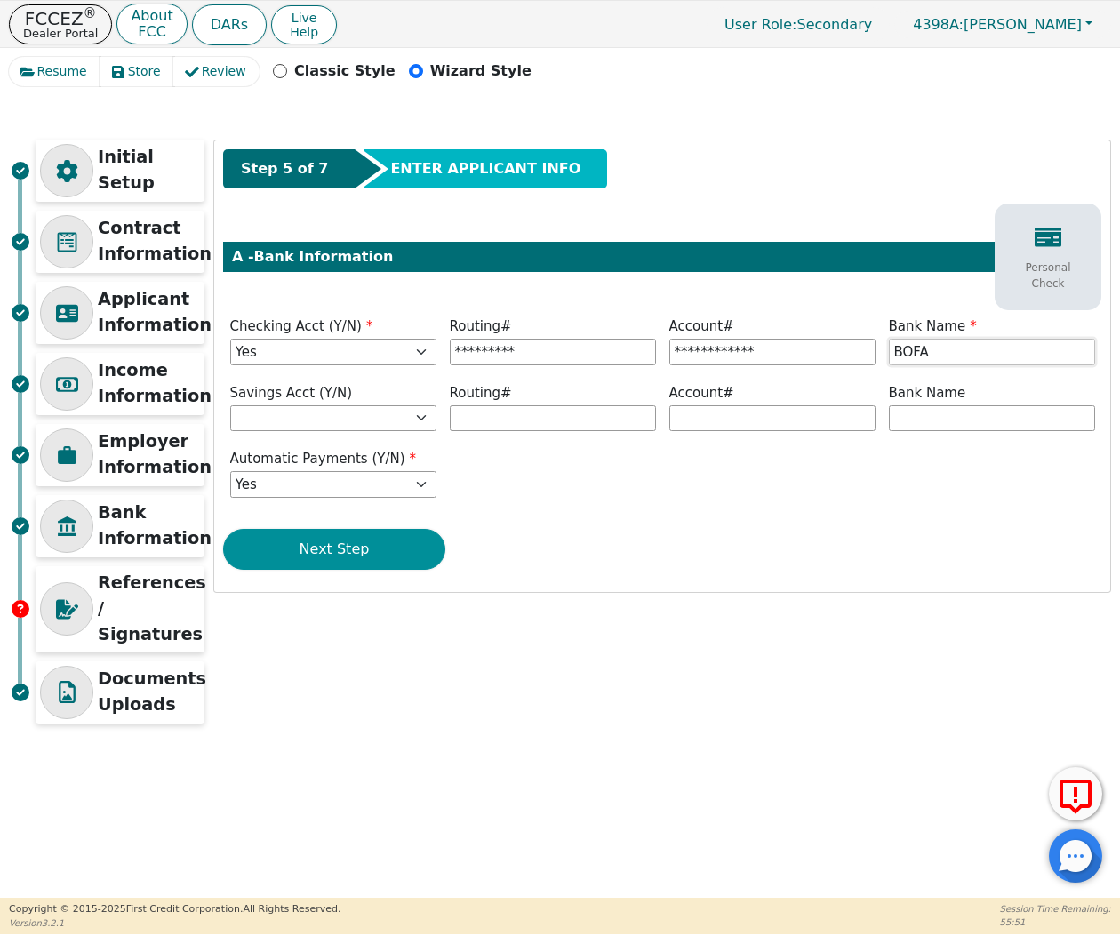
type input "BOFA"
click at [412, 554] on button "Next Step" at bounding box center [334, 549] width 222 height 41
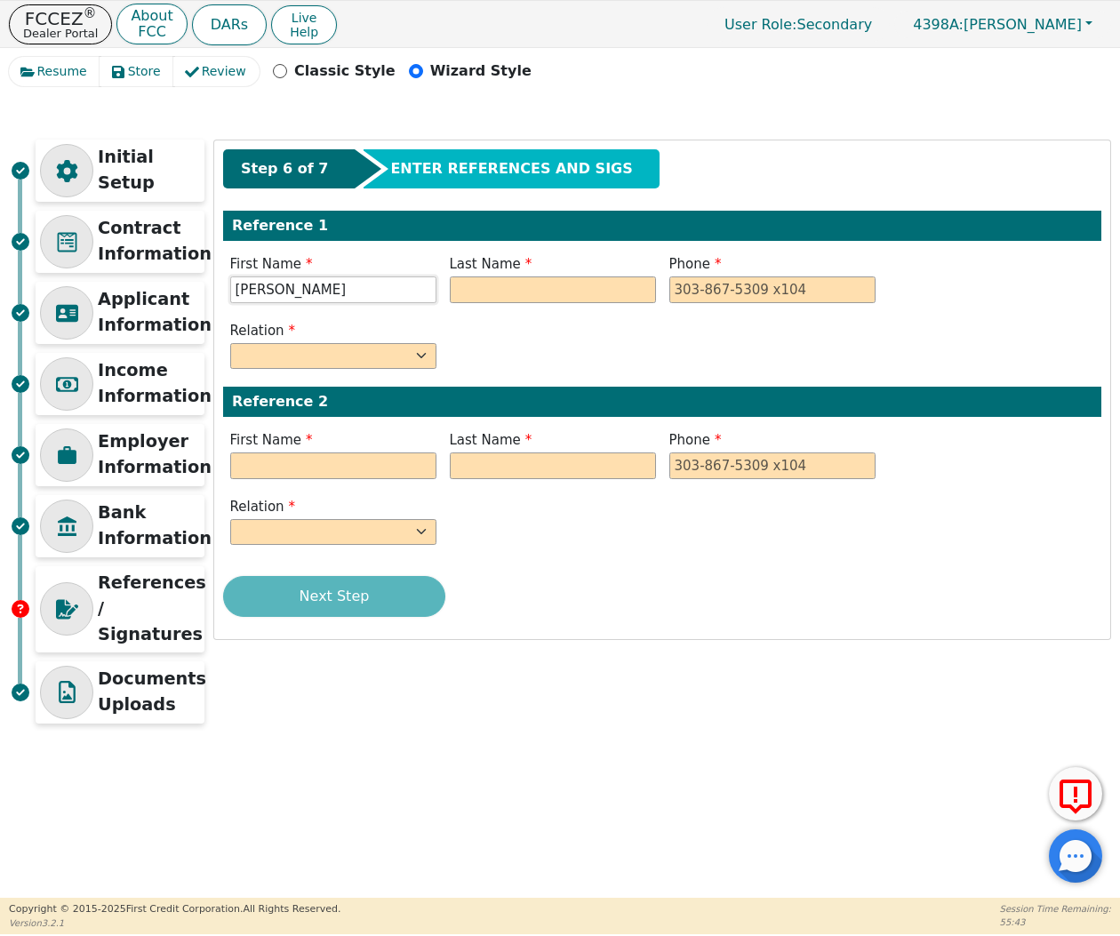
type input "MARIA"
type input "[PERSON_NAME]"
type input "954-609-1285"
select select "MOTHER"
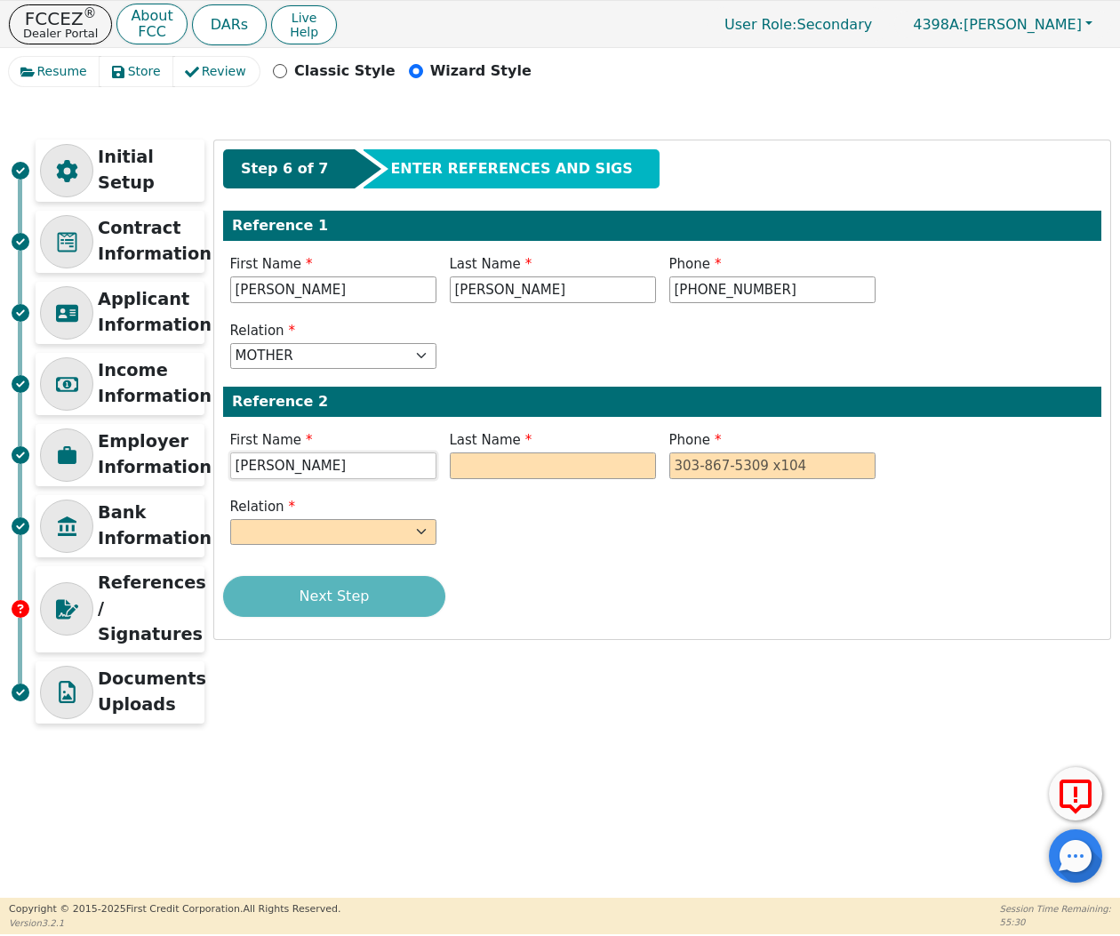
type input "EMMA"
type input "[PERSON_NAME]"
type input "954-673-0109"
select select "OTHER"
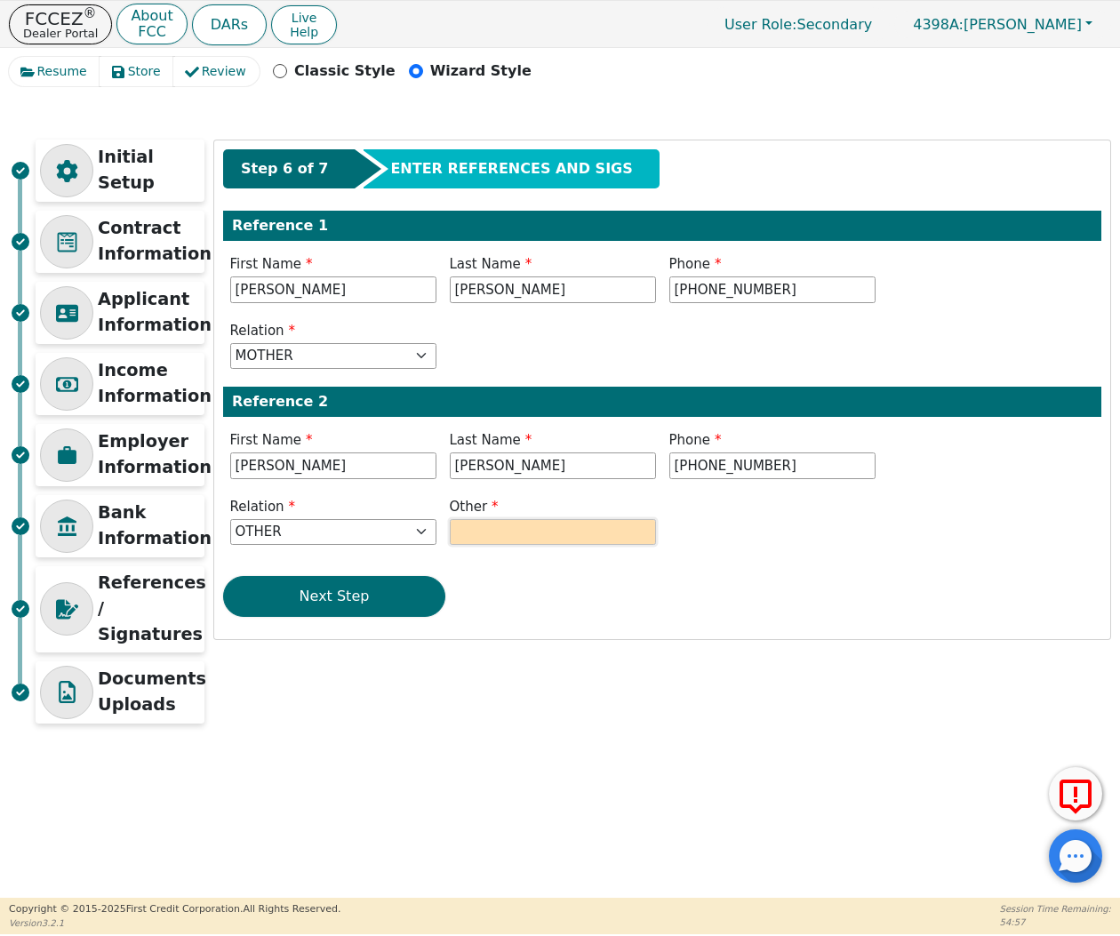
click at [498, 531] on input "text" at bounding box center [553, 532] width 206 height 27
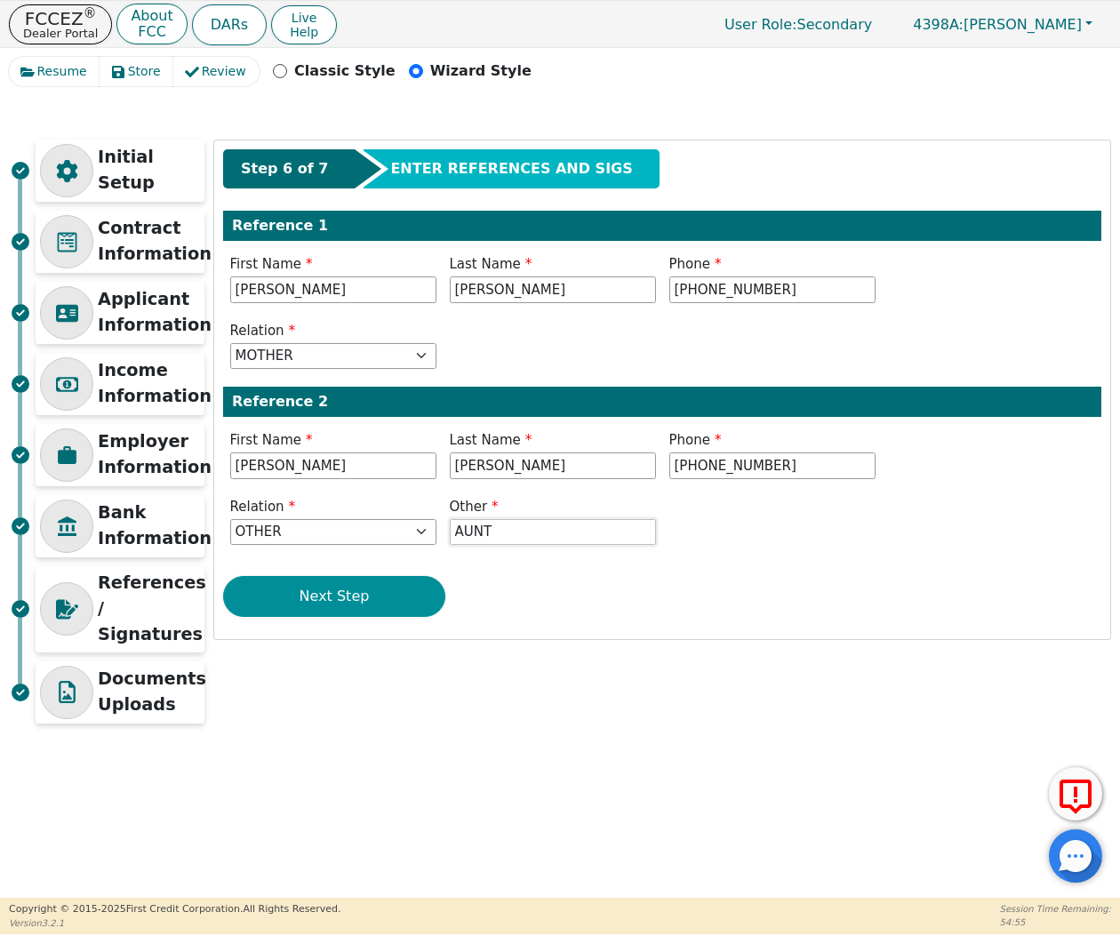
type input "AUNT"
click at [339, 579] on button "Next Step" at bounding box center [334, 596] width 222 height 41
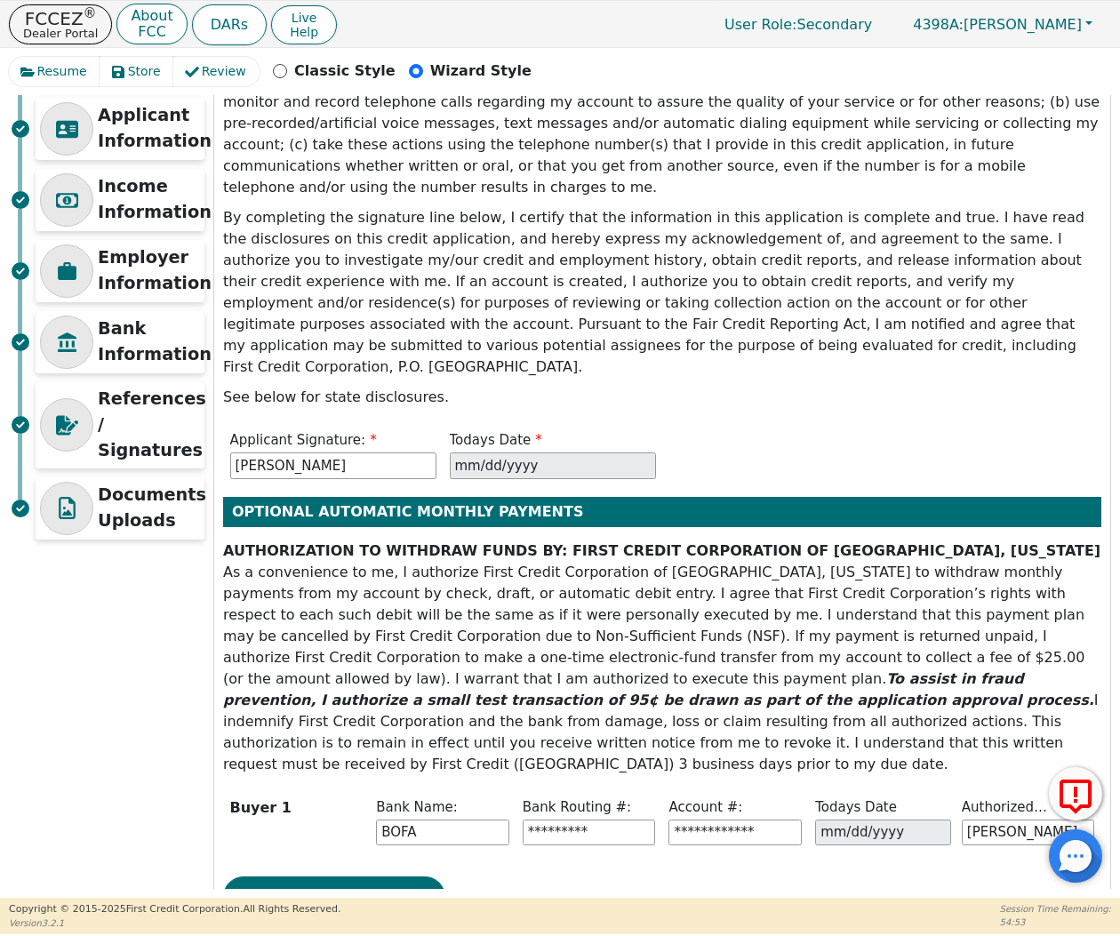
click at [371, 852] on div "Step 7 of 7 ENTER REFERENCES AND SIGS Signatures I agree that if an account is …" at bounding box center [662, 447] width 896 height 983
click at [376, 810] on div "Step 7 of 7 ENTER REFERENCES AND SIGS Signatures I agree that if an account is …" at bounding box center [662, 447] width 896 height 983
click at [379, 876] on button "Next Step" at bounding box center [334, 896] width 222 height 41
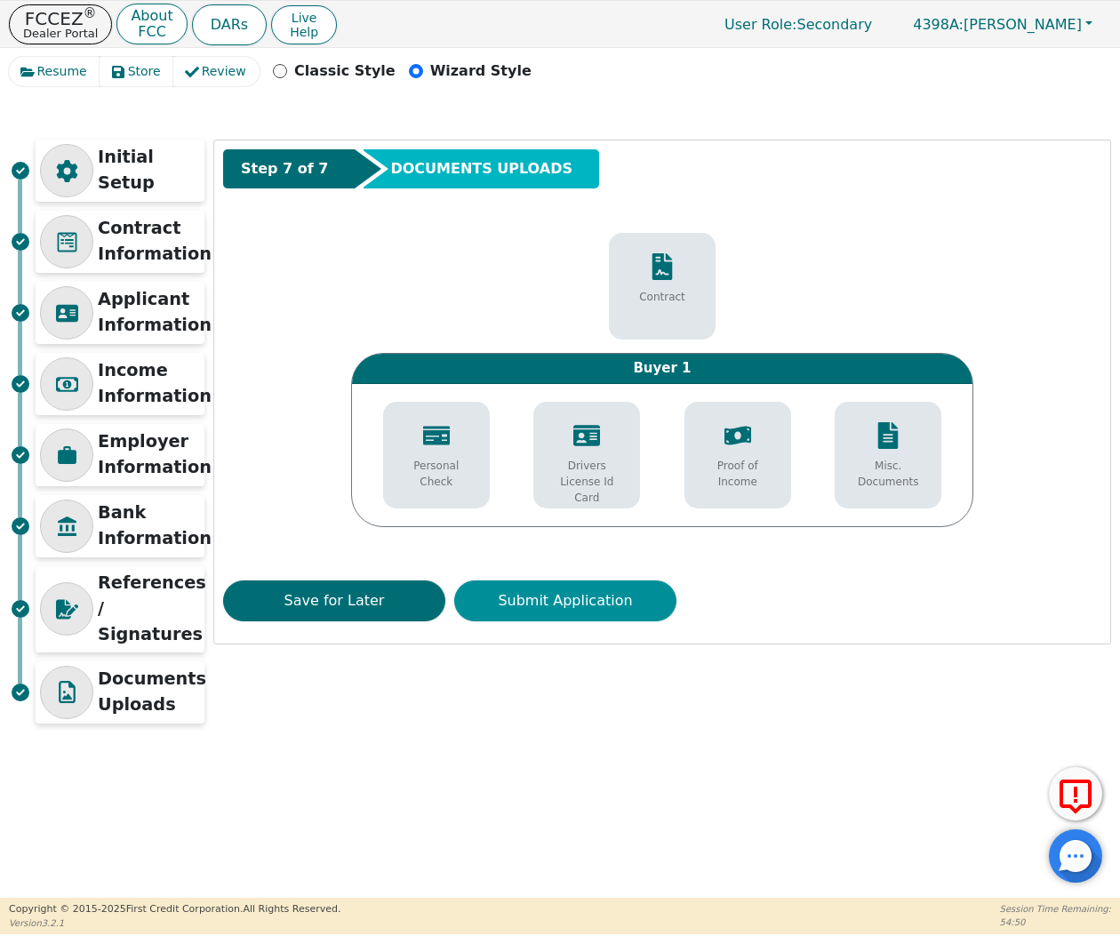
click at [601, 592] on button "Submit Application" at bounding box center [565, 600] width 222 height 41
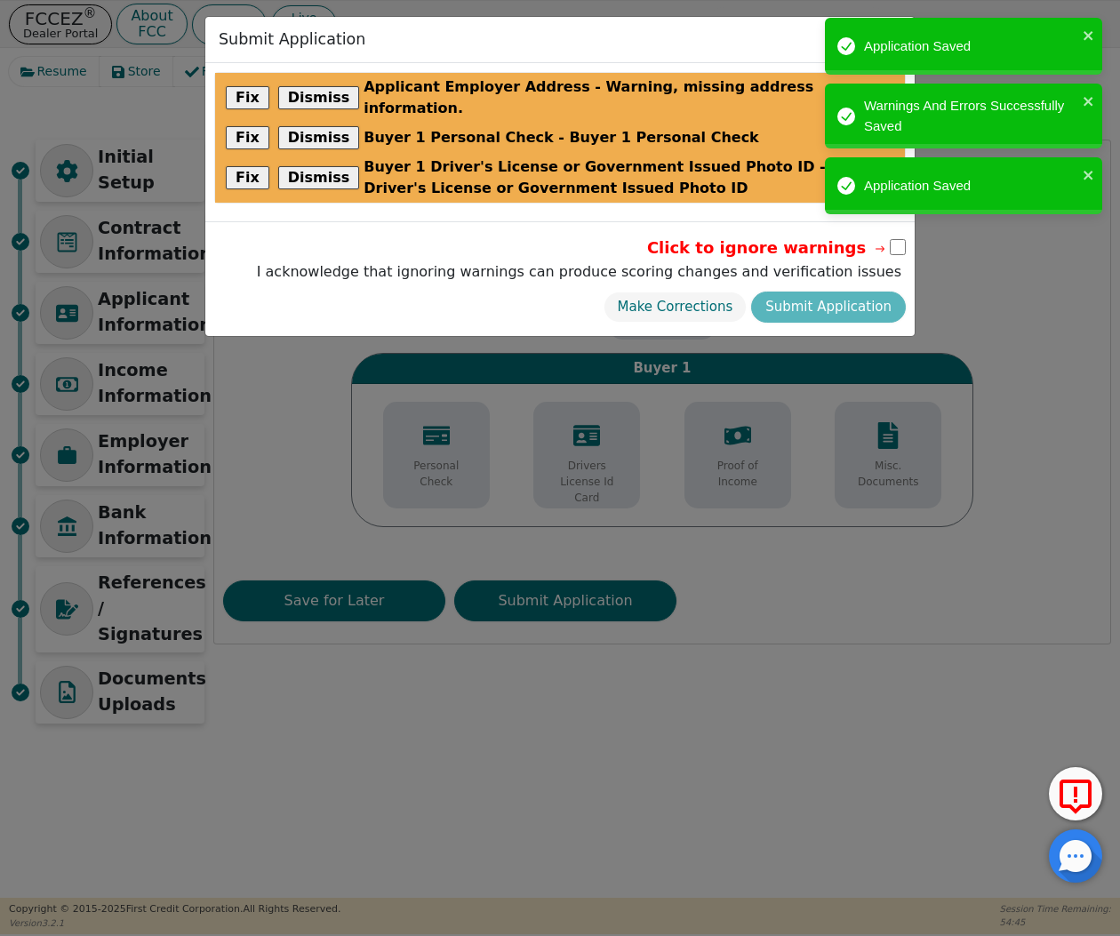
click at [896, 239] on input "checkbox" at bounding box center [898, 247] width 16 height 16
checkbox input "true"
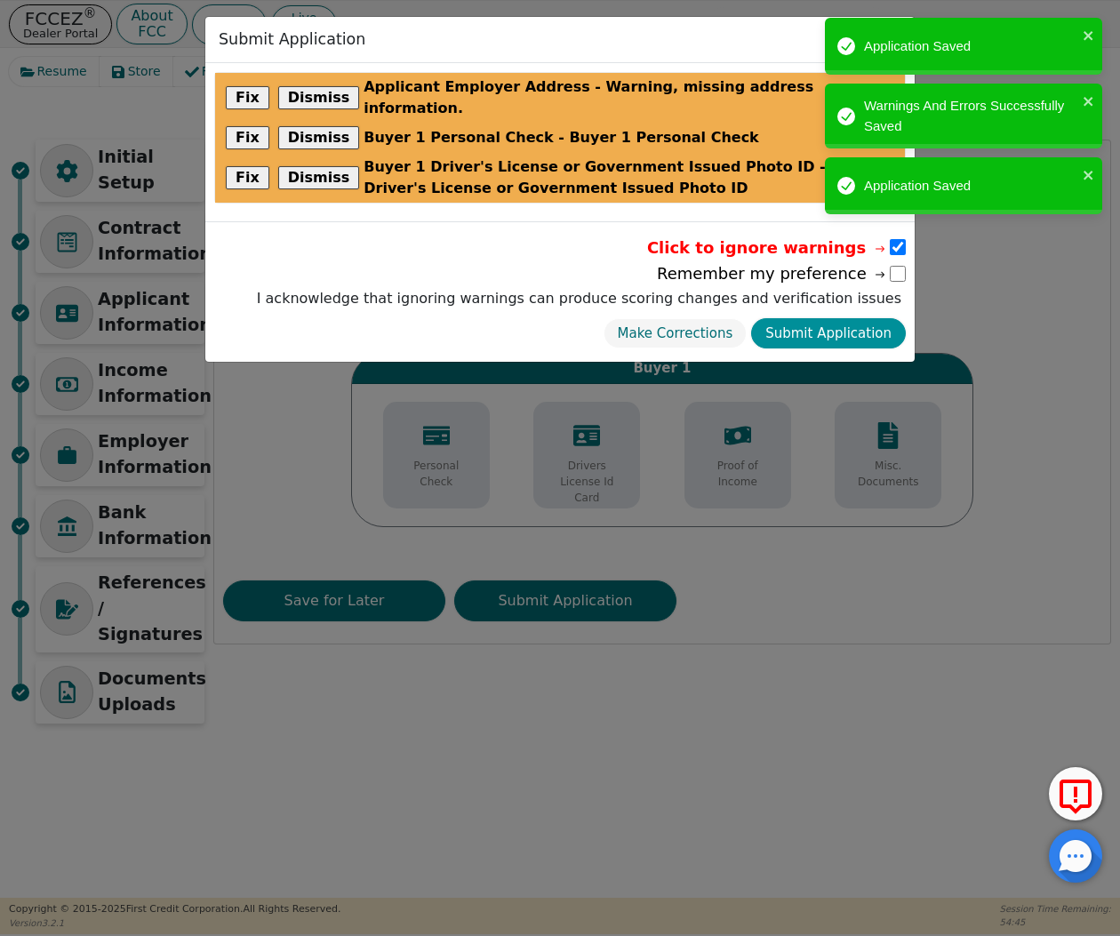
click at [827, 318] on button "Submit Application" at bounding box center [828, 333] width 155 height 31
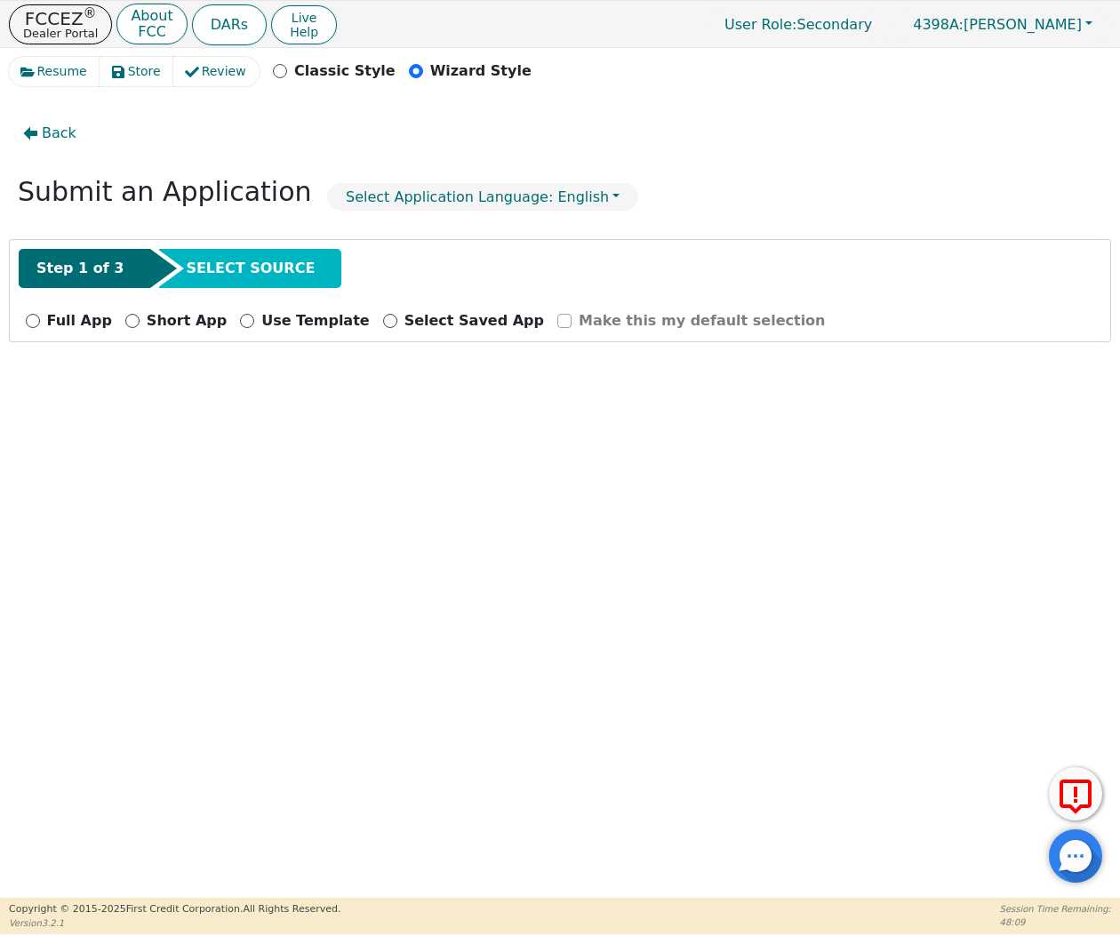
click at [792, 24] on link "User Role : Secondary" at bounding box center [798, 24] width 183 height 35
click at [55, 38] on p "Dealer Portal" at bounding box center [60, 34] width 75 height 12
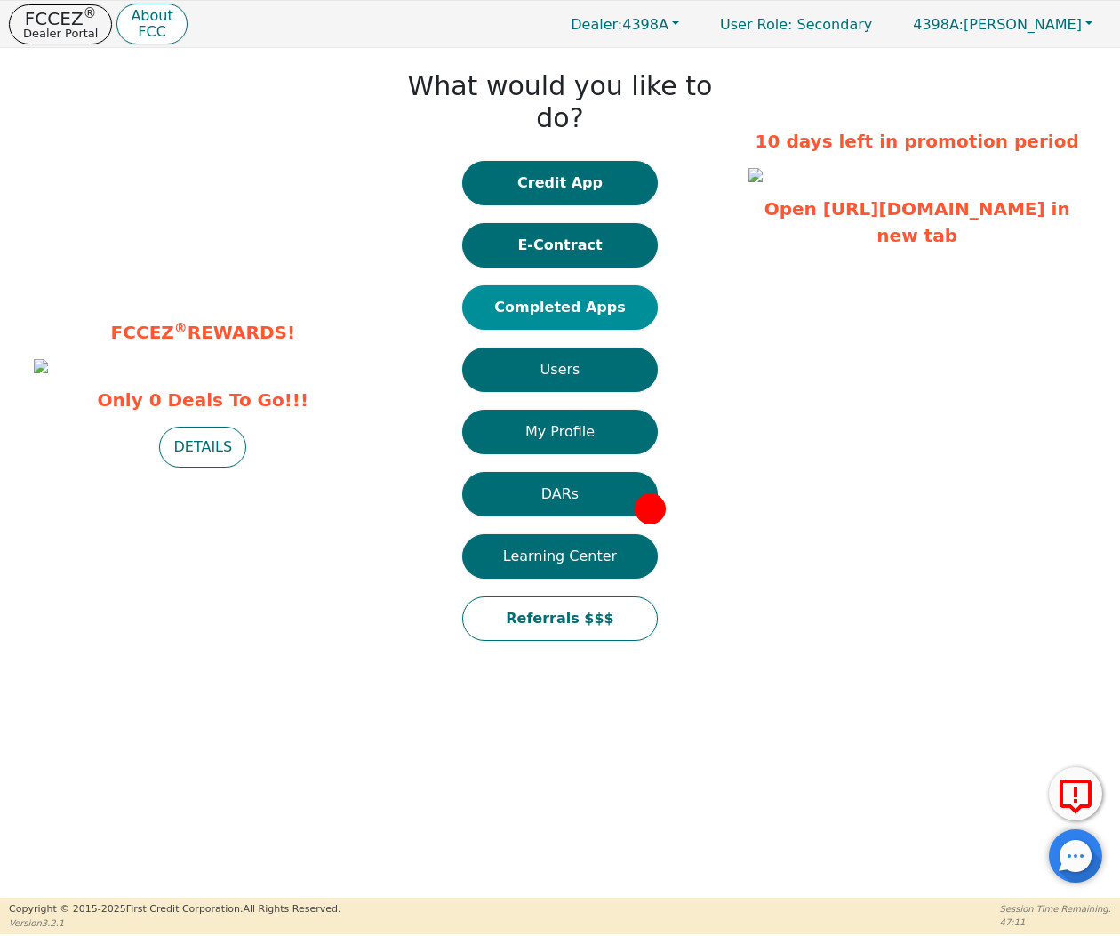
click at [633, 285] on button "Completed Apps" at bounding box center [560, 307] width 196 height 44
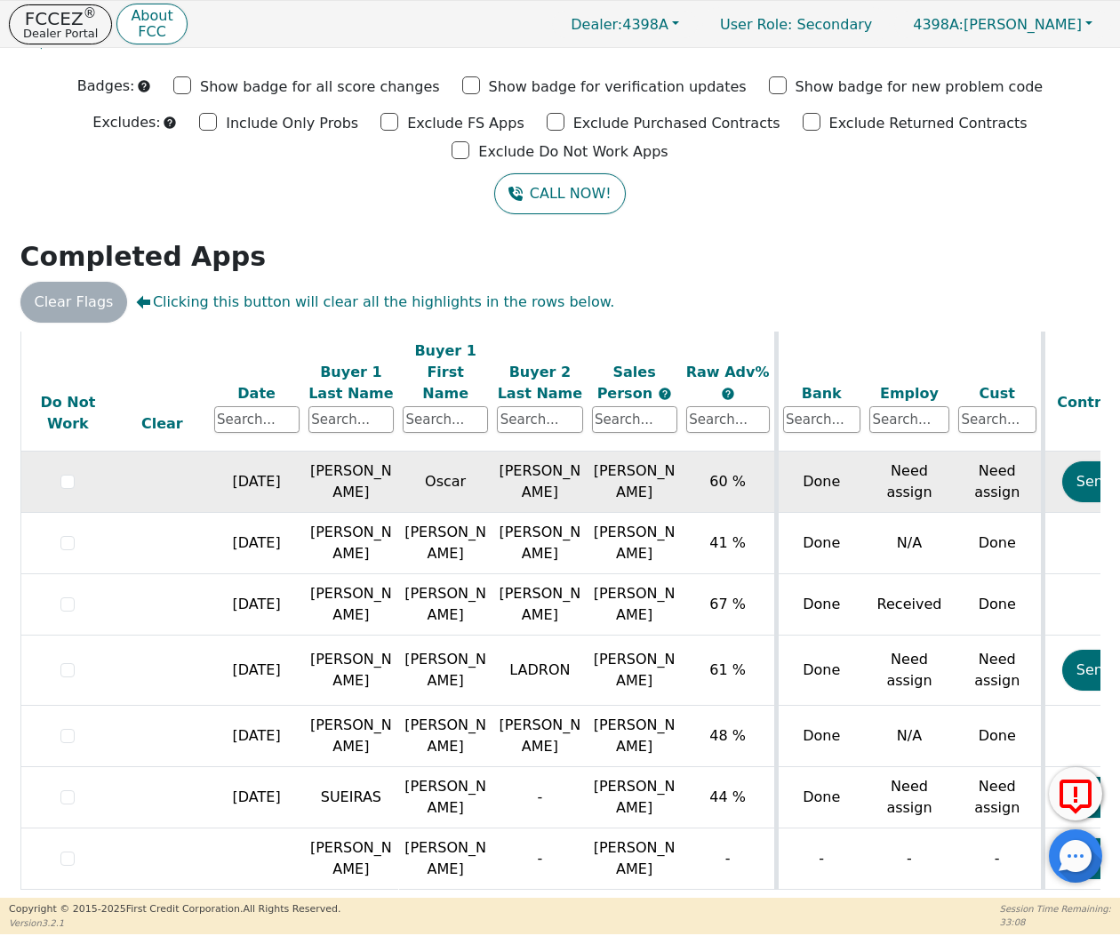
scroll to position [594, 0]
